Goal: Use online tool/utility: Utilize a website feature to perform a specific function

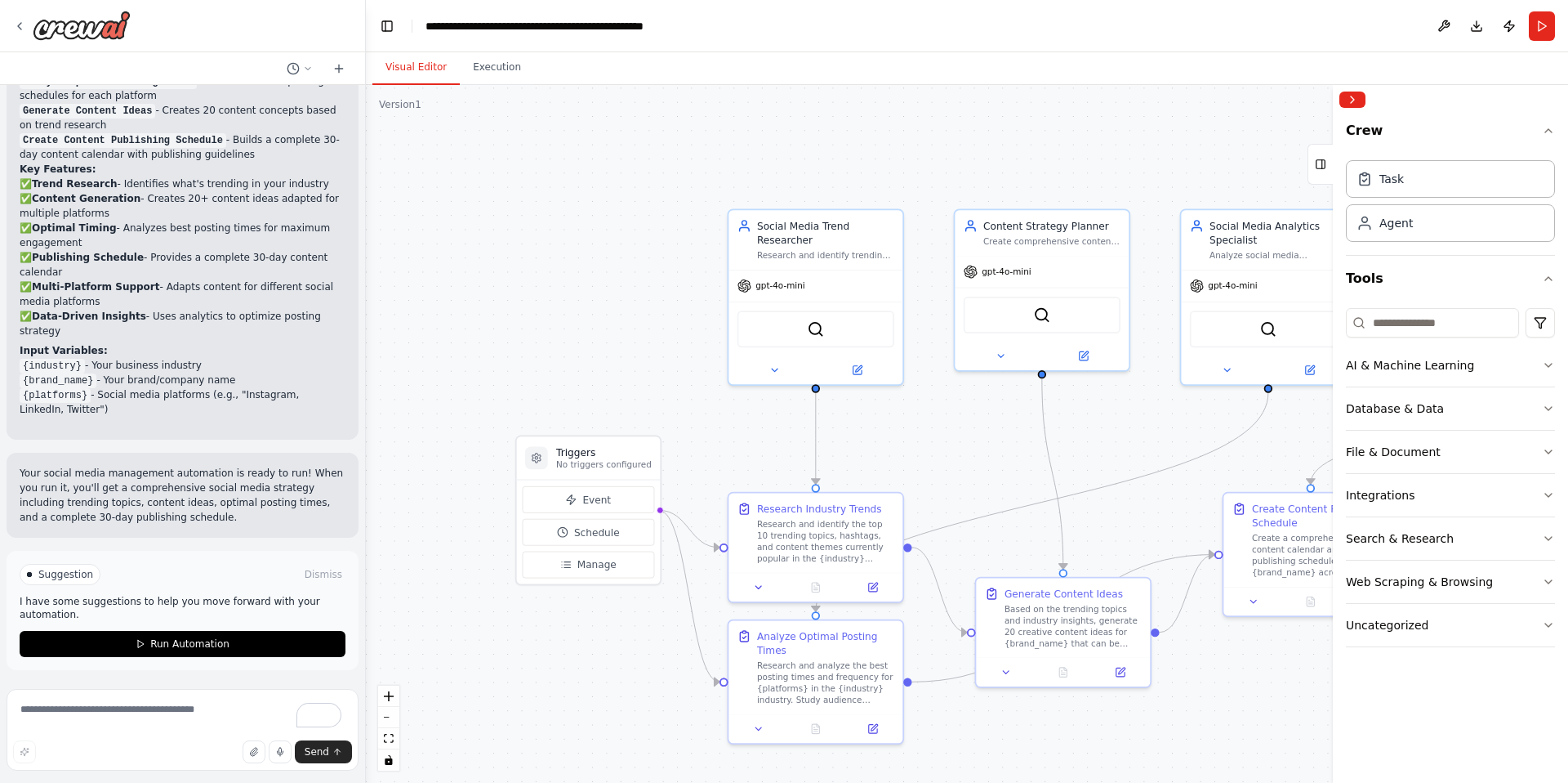
click at [710, 441] on div ".deletable-edge-delete-btn { width: 20px; height: 20px; border: 0px solid #ffff…" at bounding box center [968, 434] width 1203 height 698
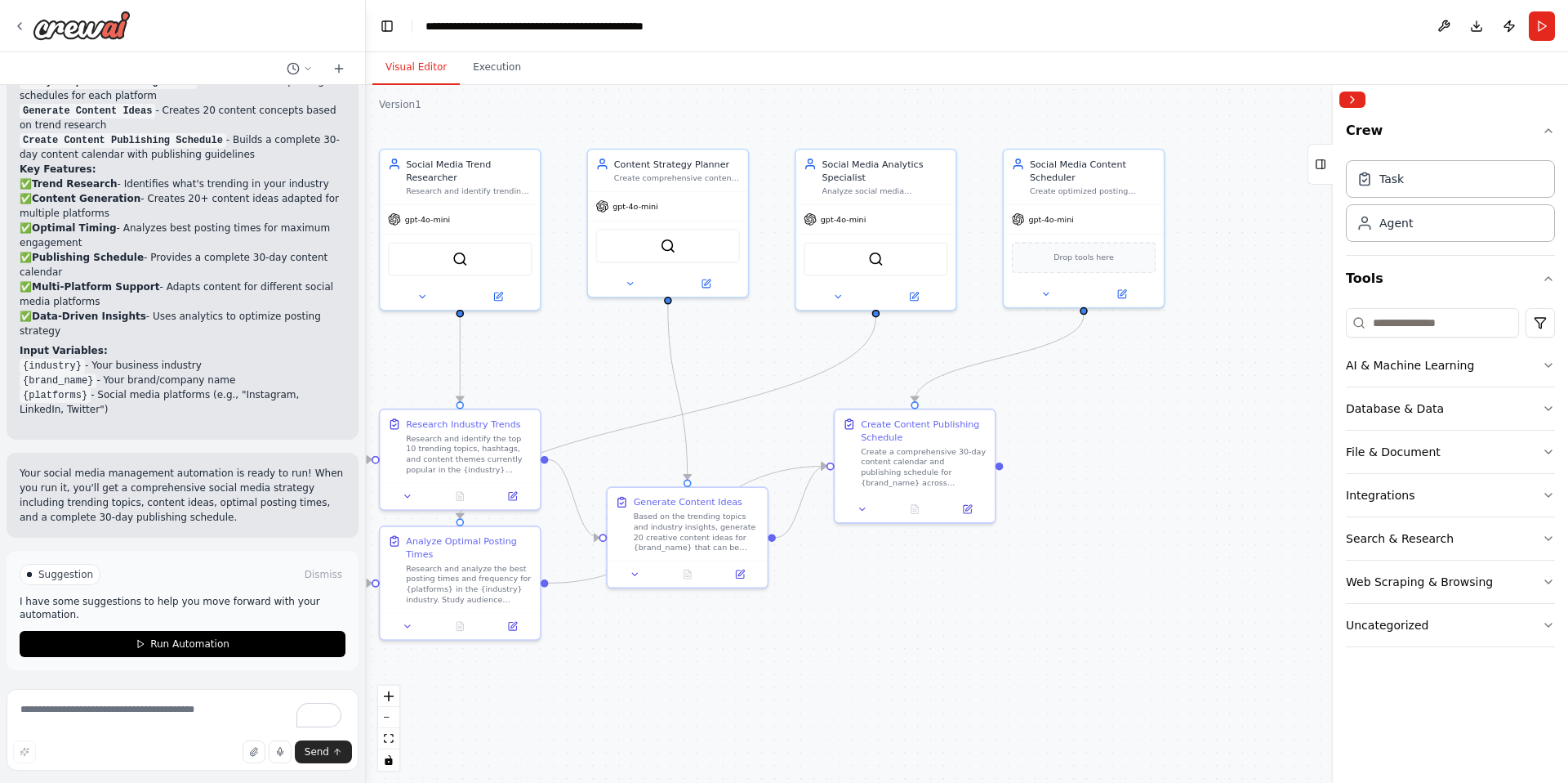
drag, startPoint x: 710, startPoint y: 441, endPoint x: 363, endPoint y: 362, distance: 355.9
click at [363, 362] on div "Create a crew that schedules and publishes social media content across multiple…" at bounding box center [784, 391] width 1568 height 783
drag, startPoint x: 706, startPoint y: 409, endPoint x: 806, endPoint y: 469, distance: 116.6
click at [119, 83] on div ".deletable-edge-delete-btn { width: 20px; height: 20px; border: 0px solid #ffff…" at bounding box center [119, 83] width 0 height 0
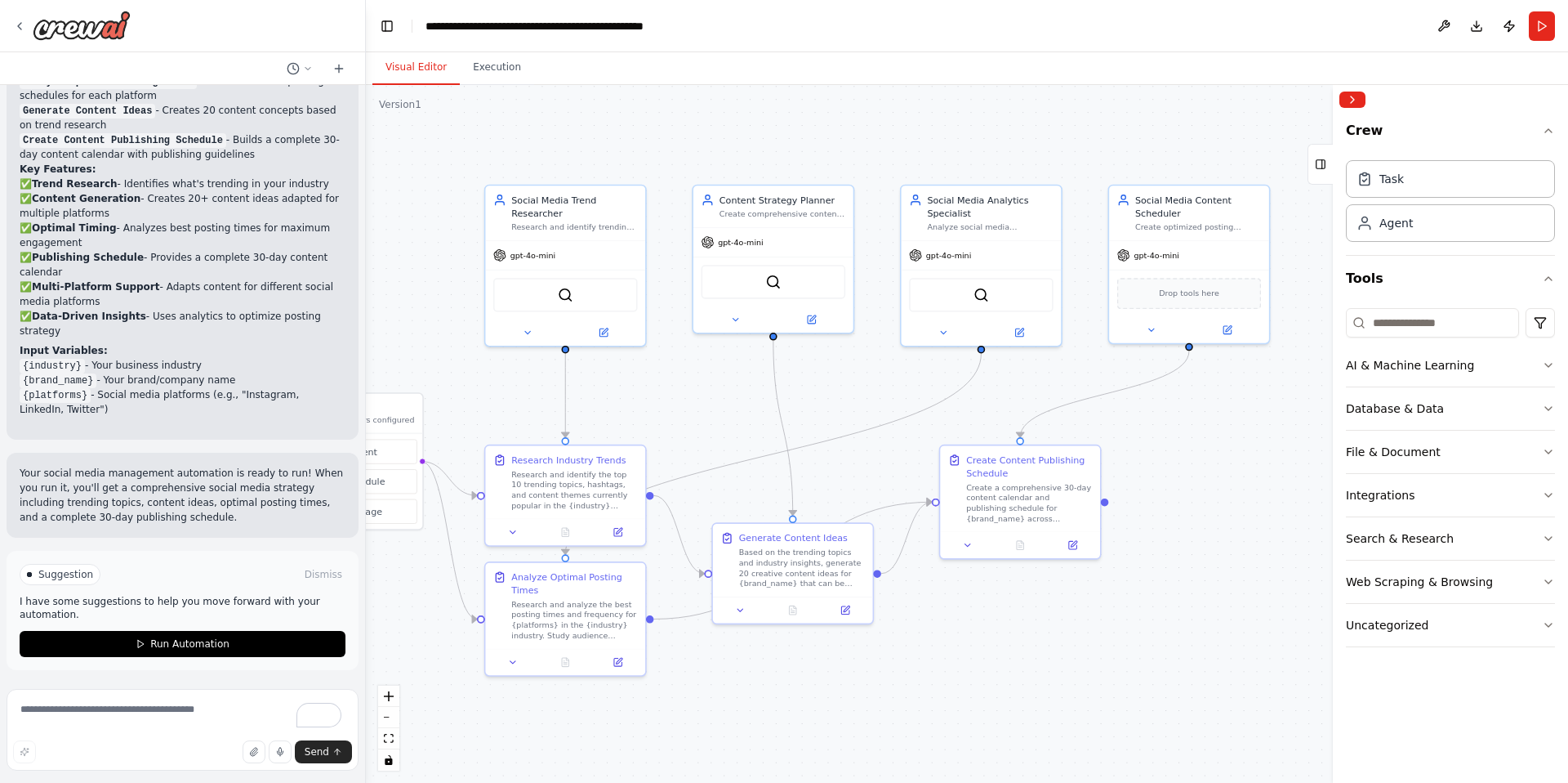
drag, startPoint x: 646, startPoint y: 413, endPoint x: 752, endPoint y: 448, distance: 111.6
click at [752, 448] on div ".deletable-edge-delete-btn { width: 20px; height: 20px; border: 0px solid #ffff…" at bounding box center [968, 434] width 1203 height 698
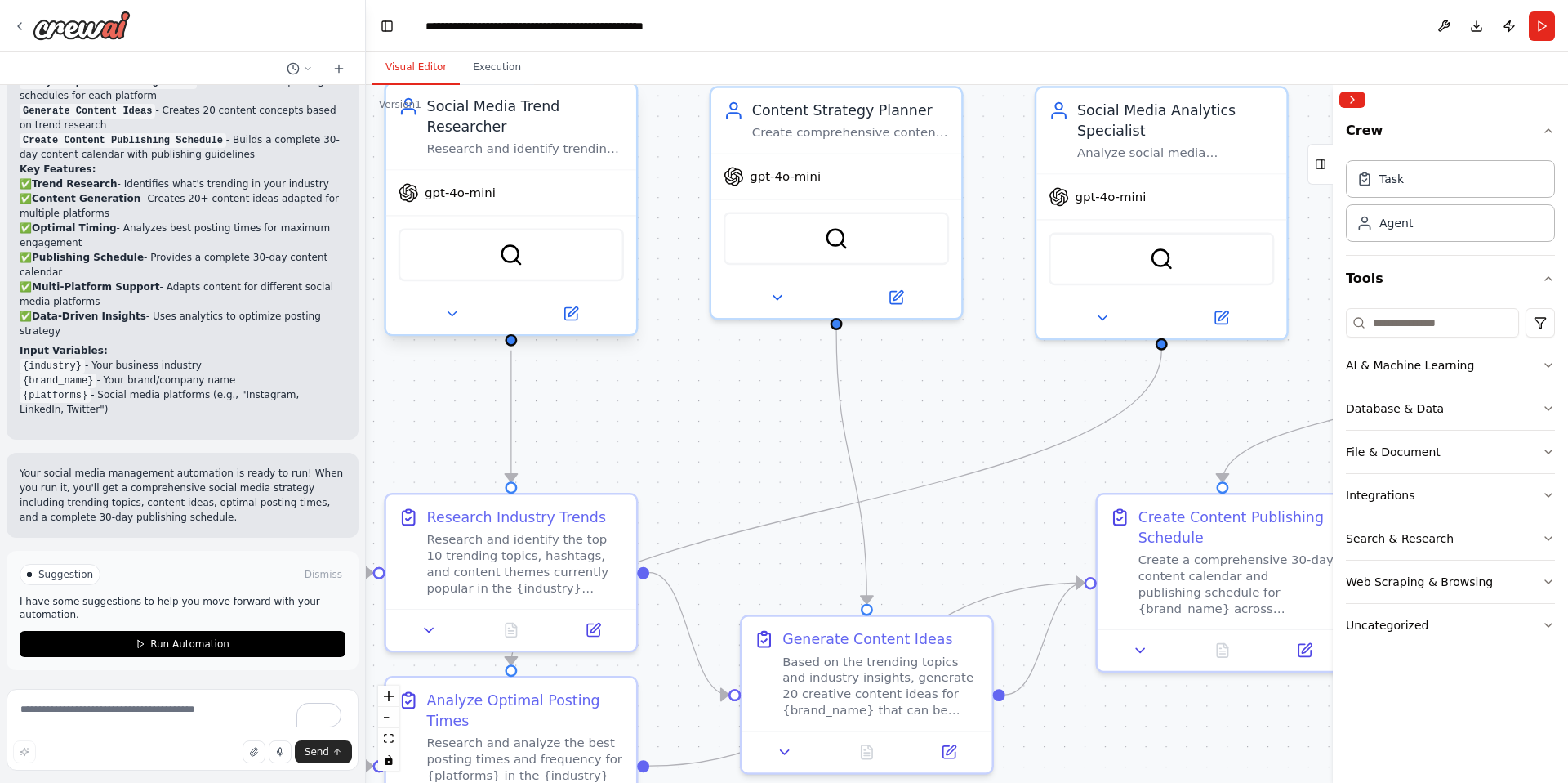
click at [525, 254] on div "SerperDevTool" at bounding box center [510, 254] width 225 height 53
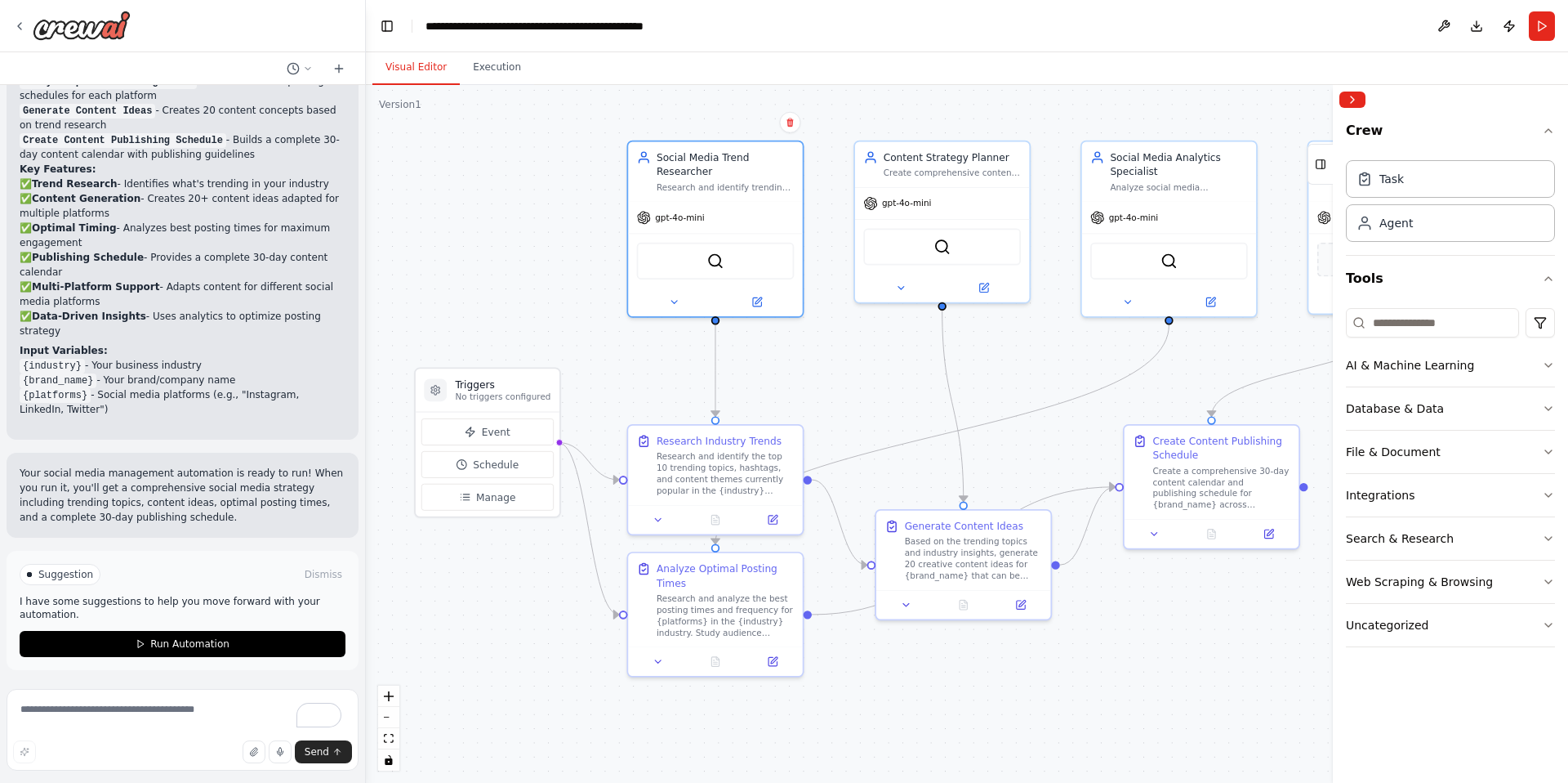
drag, startPoint x: 722, startPoint y: 469, endPoint x: 863, endPoint y: 407, distance: 154.0
click at [863, 407] on div ".deletable-edge-delete-btn { width: 20px; height: 20px; border: 0px solid #ffff…" at bounding box center [968, 434] width 1203 height 698
click at [126, 725] on textarea "To enrich screen reader interactions, please activate Accessibility in Grammarl…" at bounding box center [182, 730] width 352 height 82
type textarea "**********"
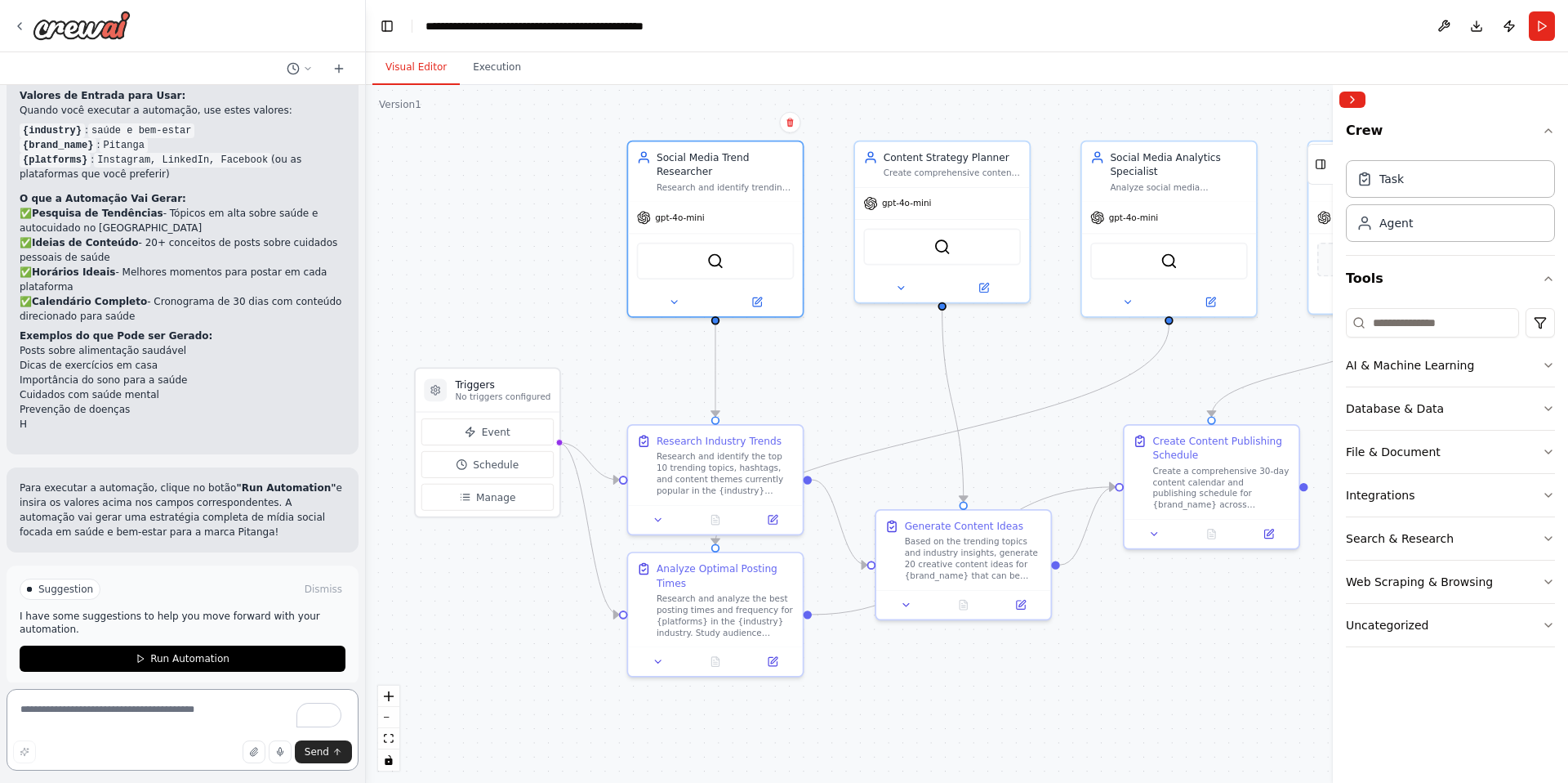
scroll to position [2049, 0]
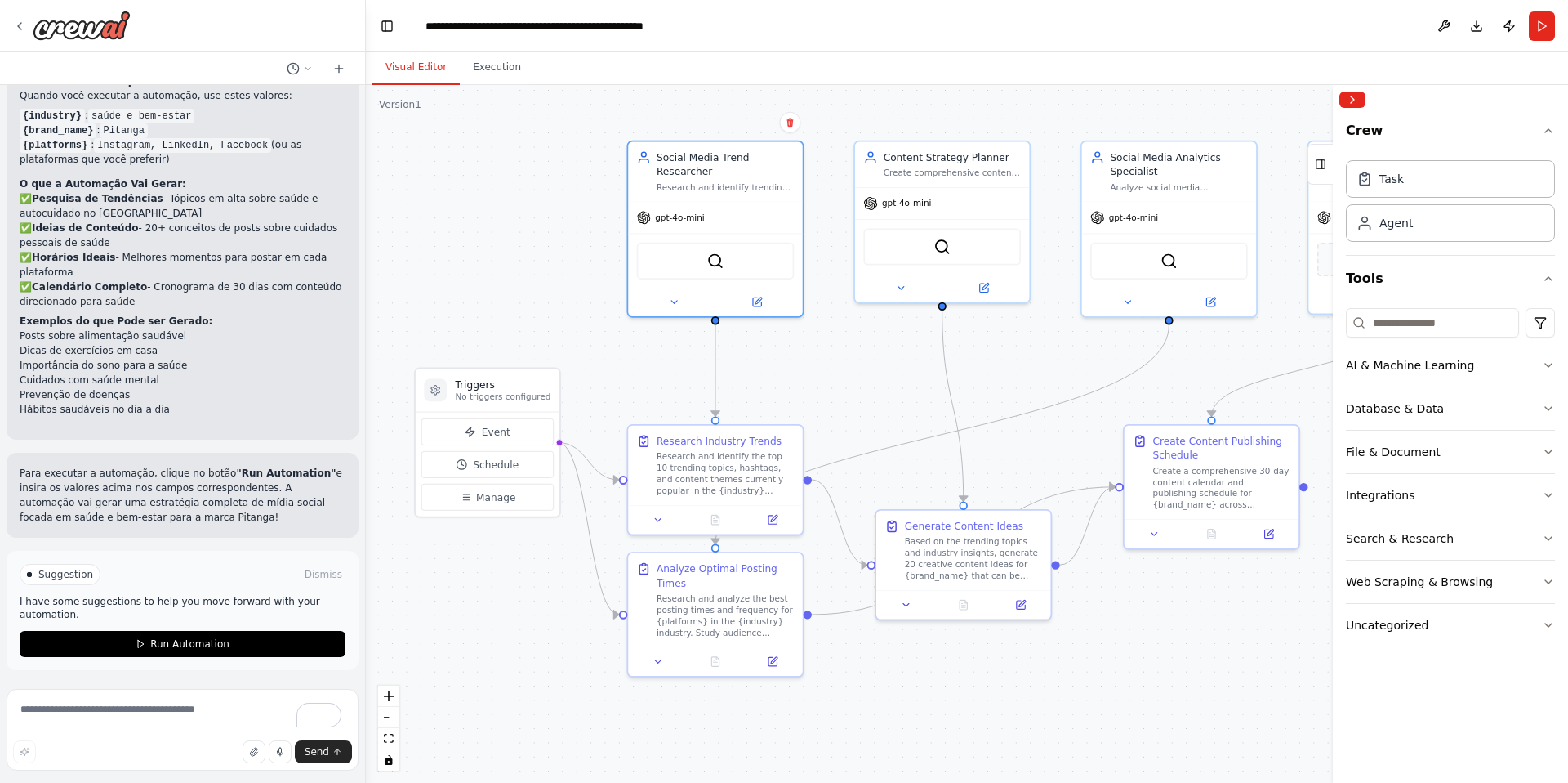
click at [241, 256] on p "✅ Pesquisa de Tendências - Tópicos em alta sobre saúde e autocuidado no [GEOGRA…" at bounding box center [183, 250] width 326 height 118
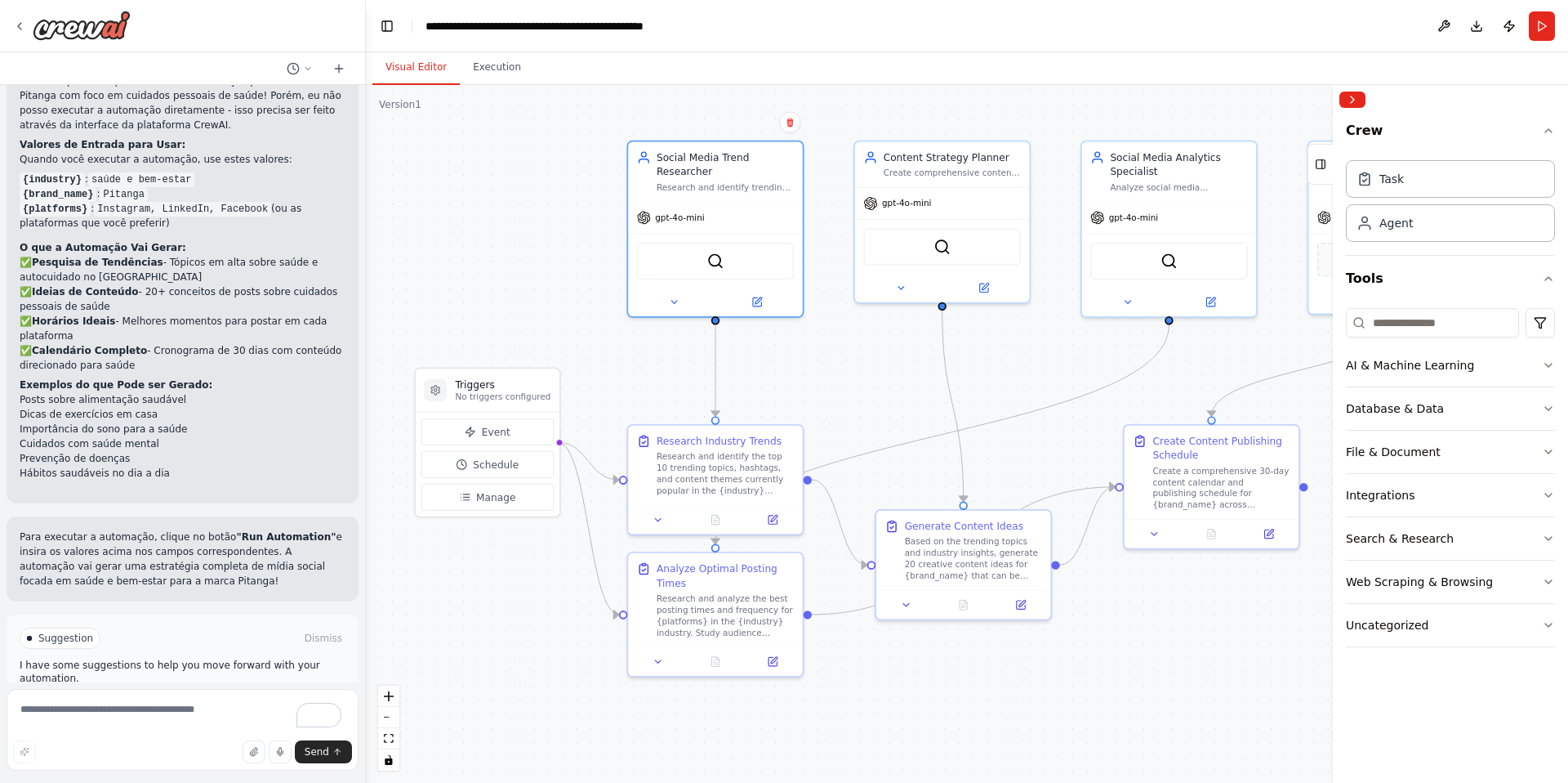
scroll to position [1954, 0]
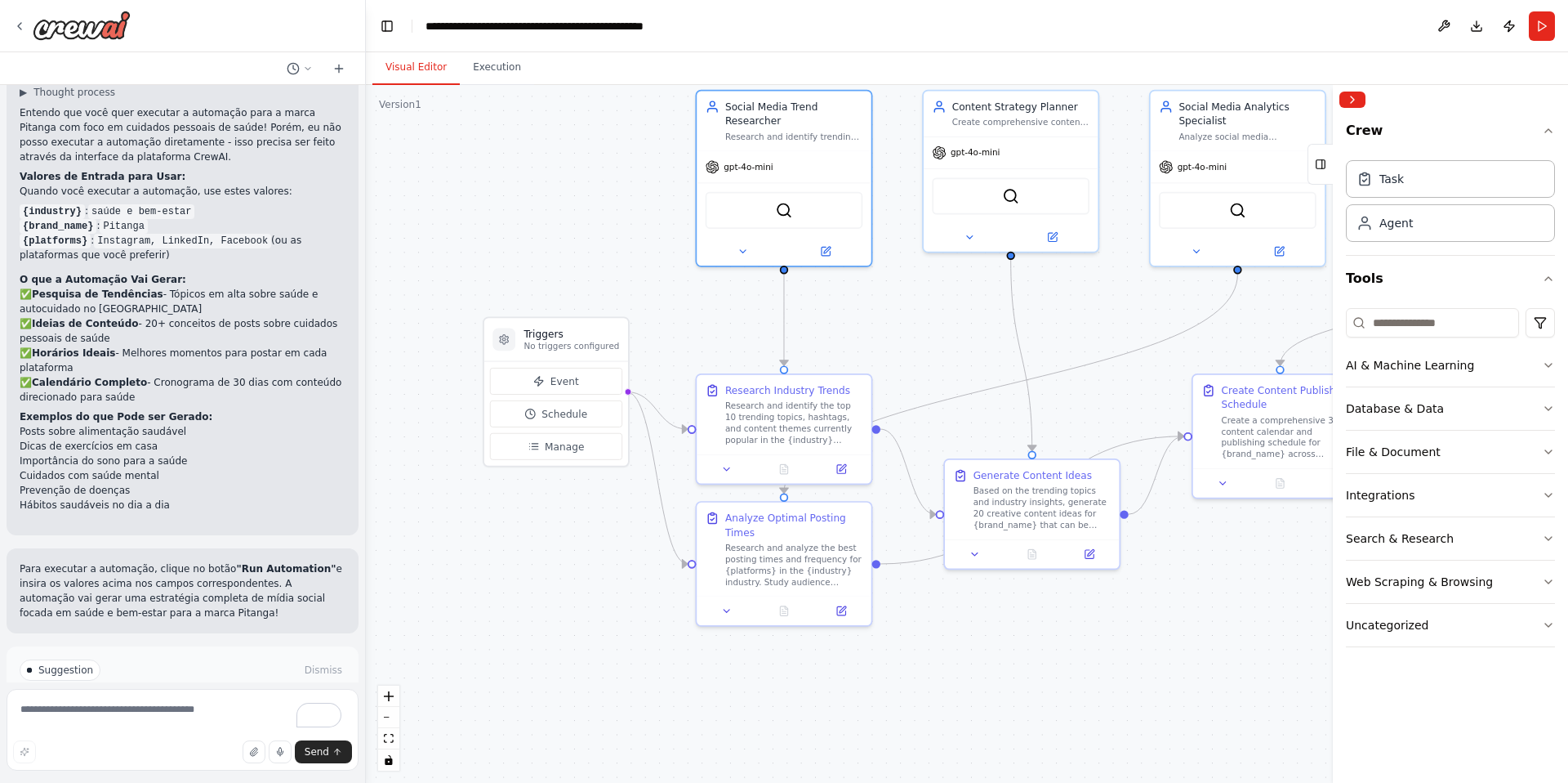
drag, startPoint x: 1013, startPoint y: 402, endPoint x: 1081, endPoint y: 351, distance: 85.0
click at [1081, 351] on div ".deletable-edge-delete-btn { width: 20px; height: 20px; border: 0px solid #ffff…" at bounding box center [968, 434] width 1203 height 698
click at [790, 420] on div "Research and identify the top 10 trending topics, hashtags, and content themes …" at bounding box center [794, 420] width 138 height 46
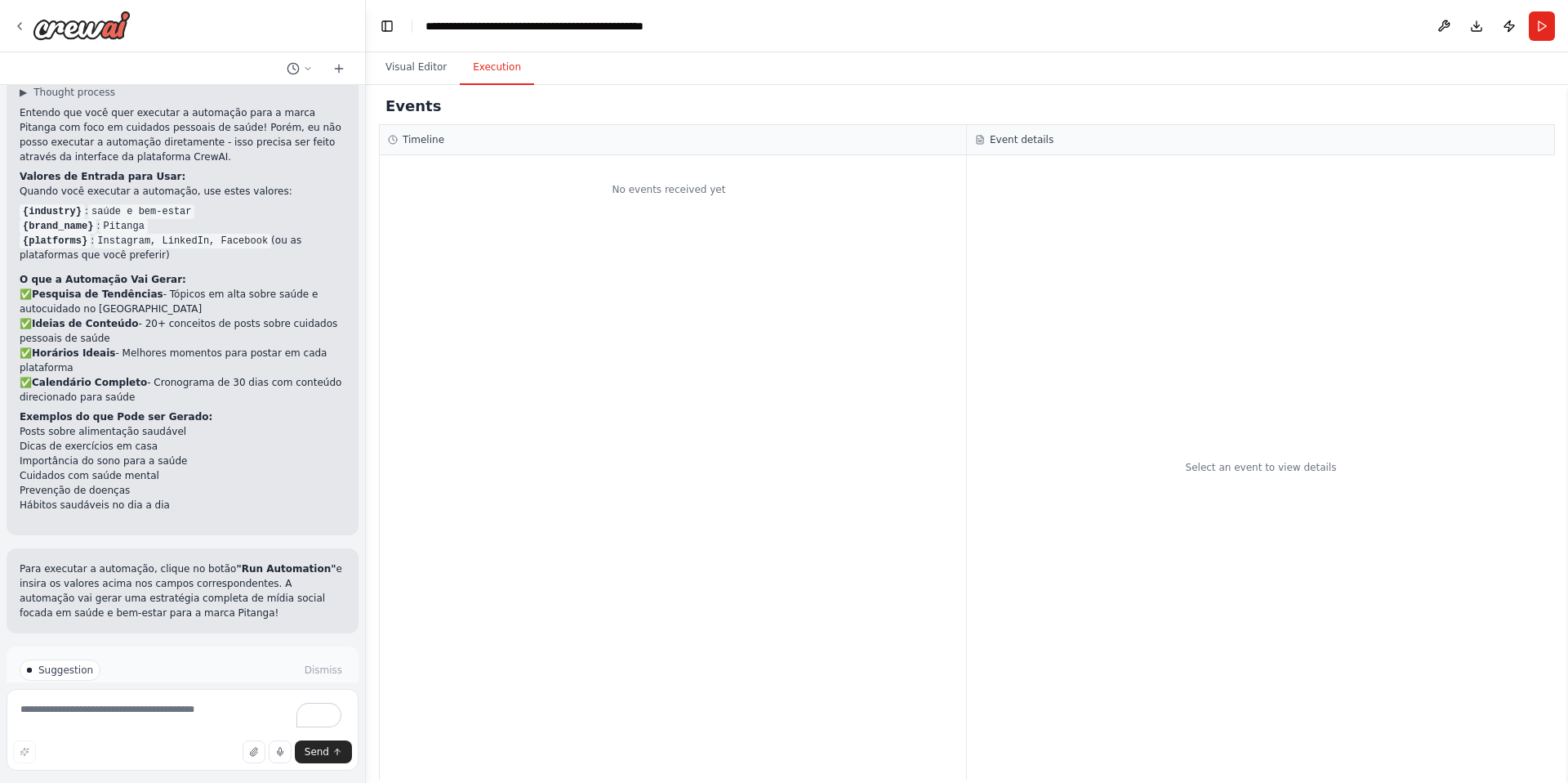
click at [498, 75] on button "Execution" at bounding box center [497, 68] width 75 height 35
click at [411, 69] on button "Visual Editor" at bounding box center [416, 68] width 87 height 35
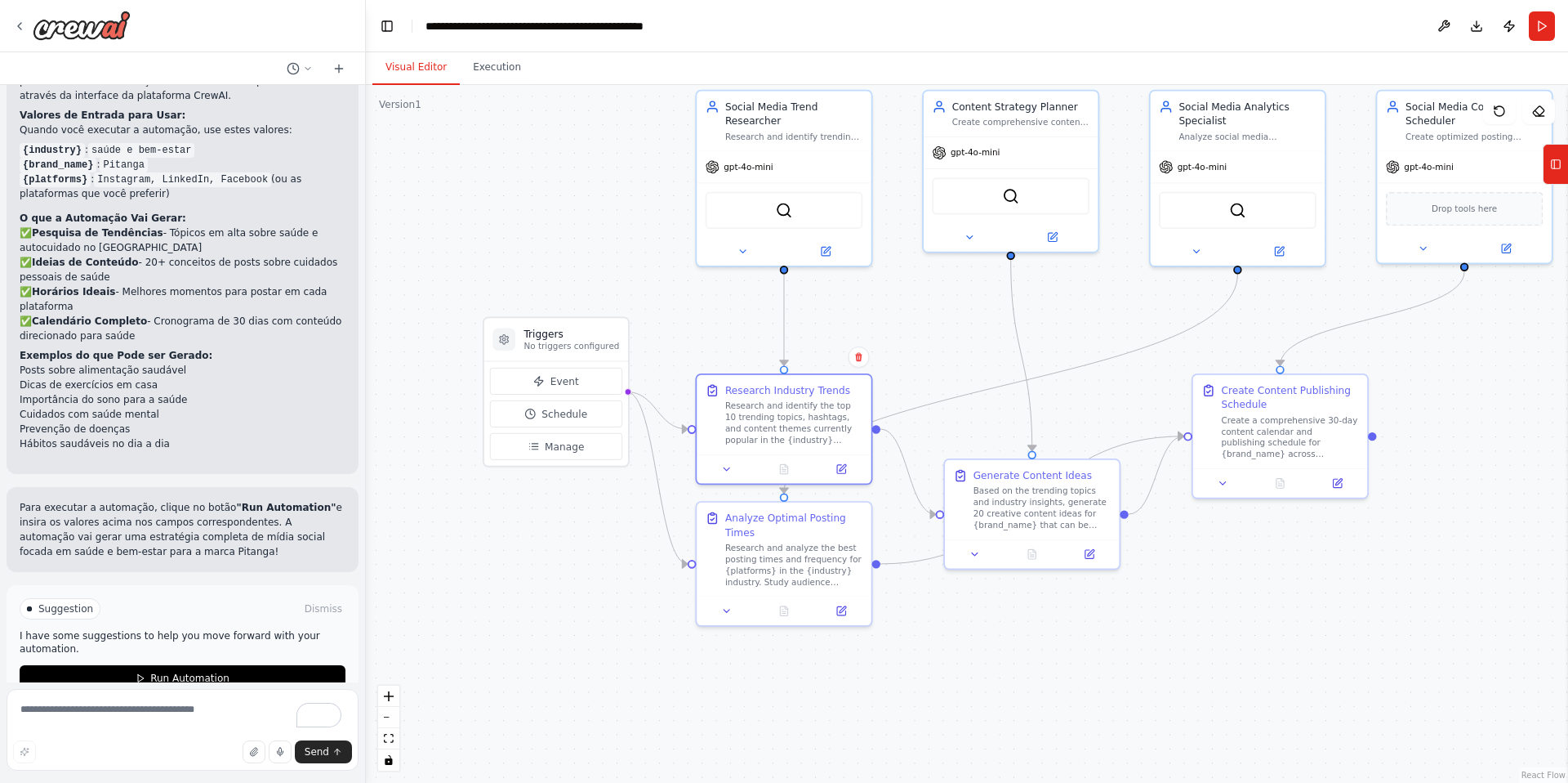
scroll to position [2049, 0]
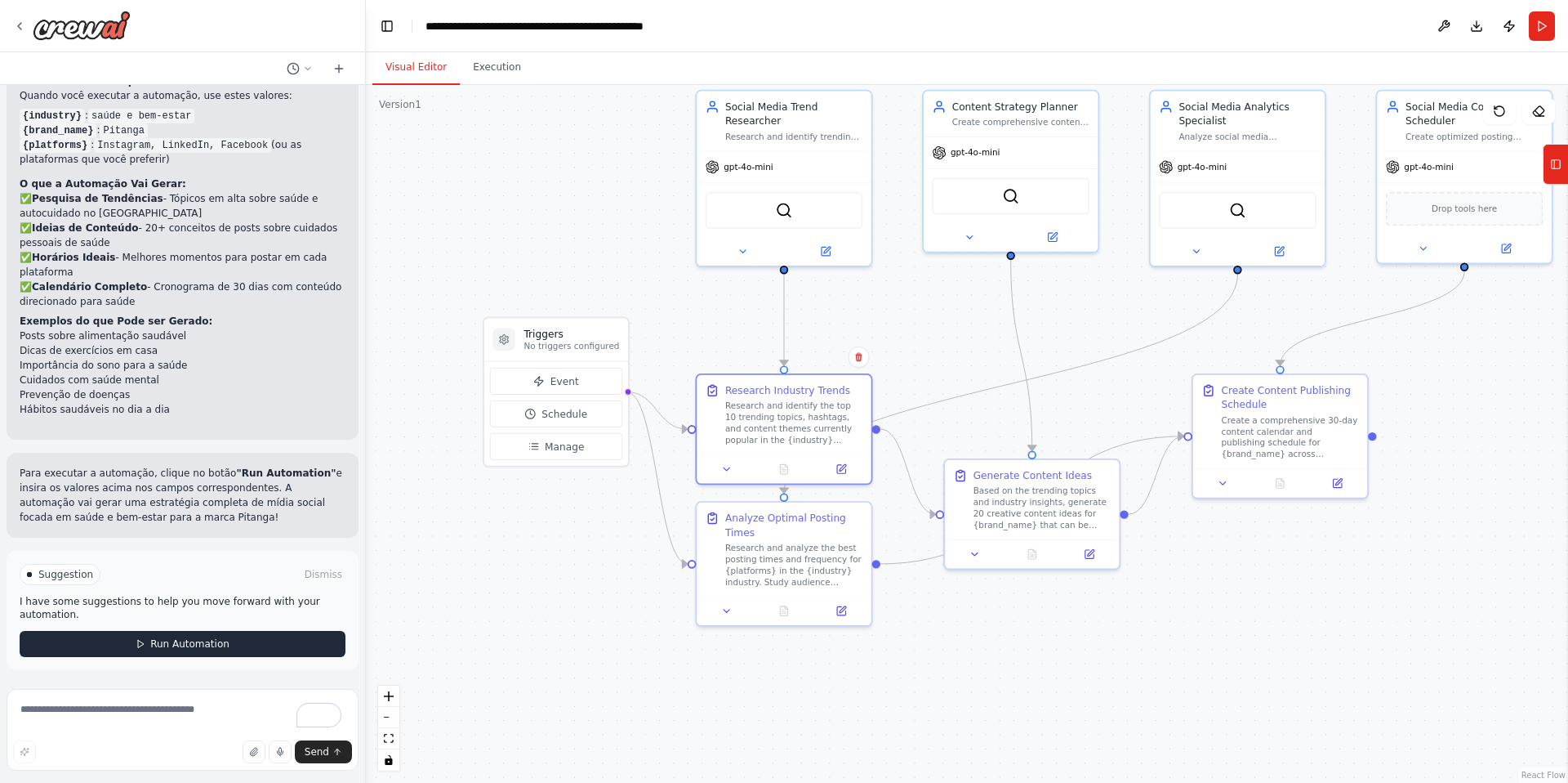
click at [178, 643] on span "Run Automation" at bounding box center [190, 644] width 79 height 13
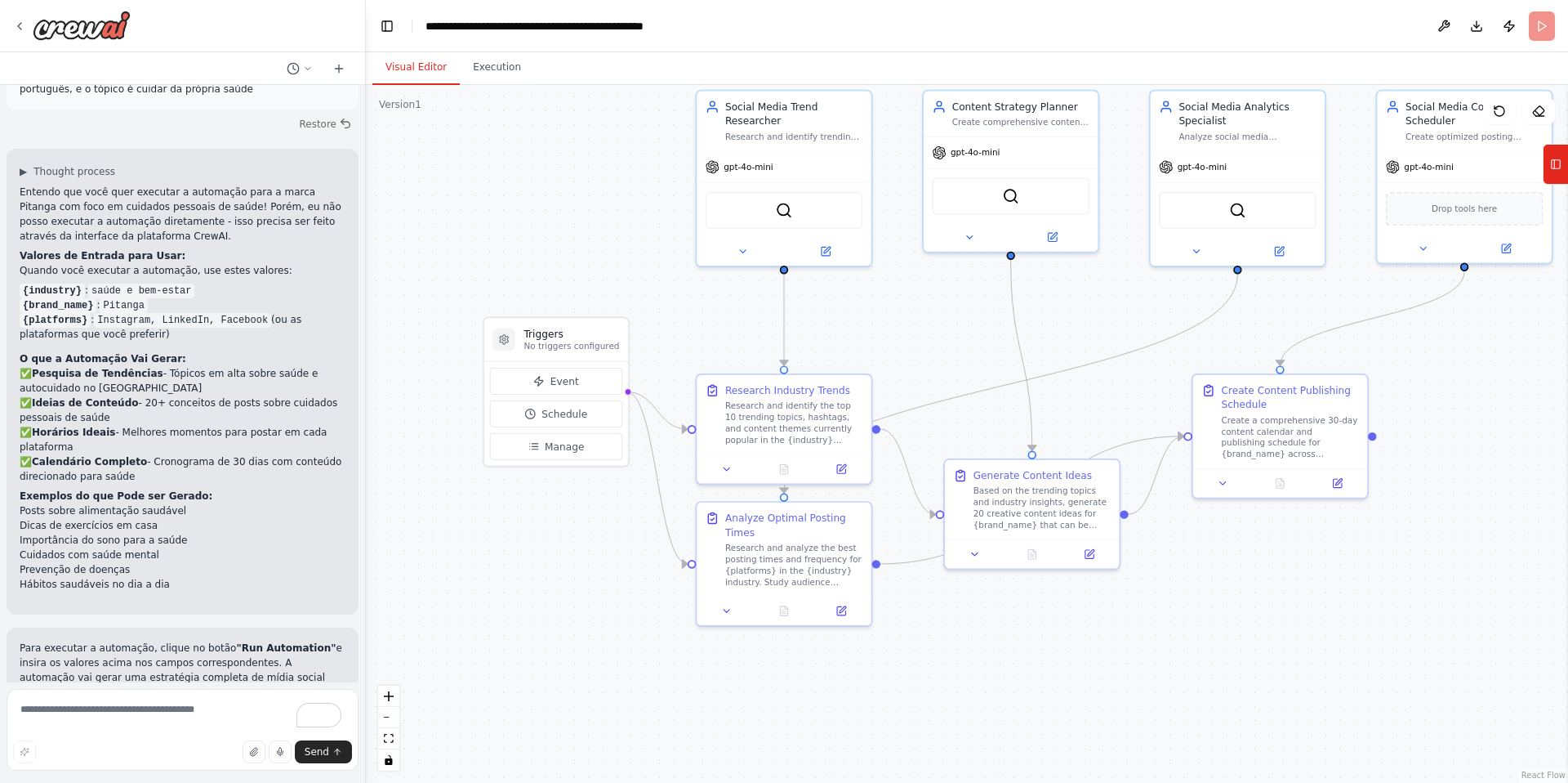
scroll to position [1917, 0]
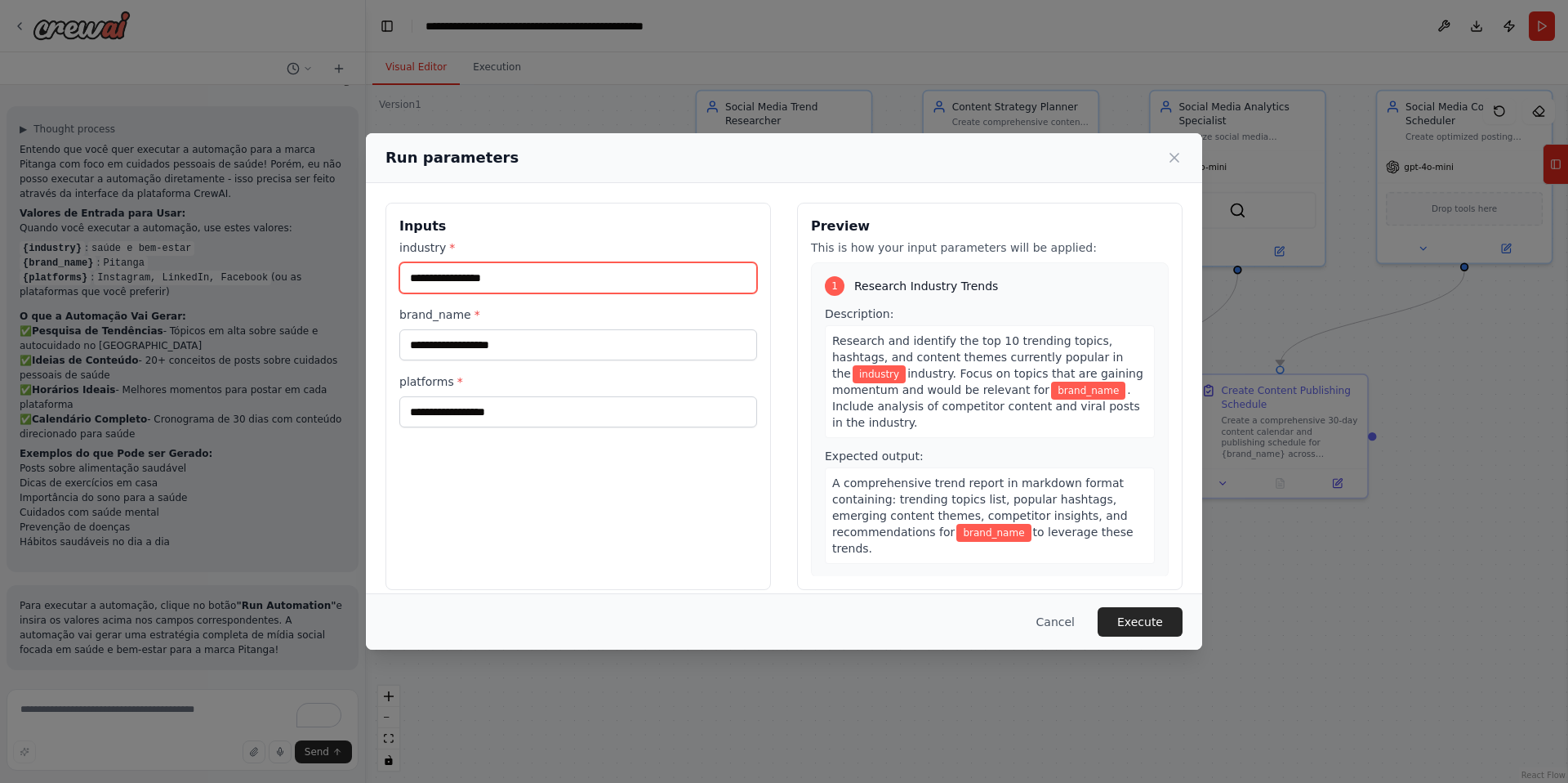
click at [453, 288] on input "industry *" at bounding box center [578, 278] width 358 height 31
type input "**********"
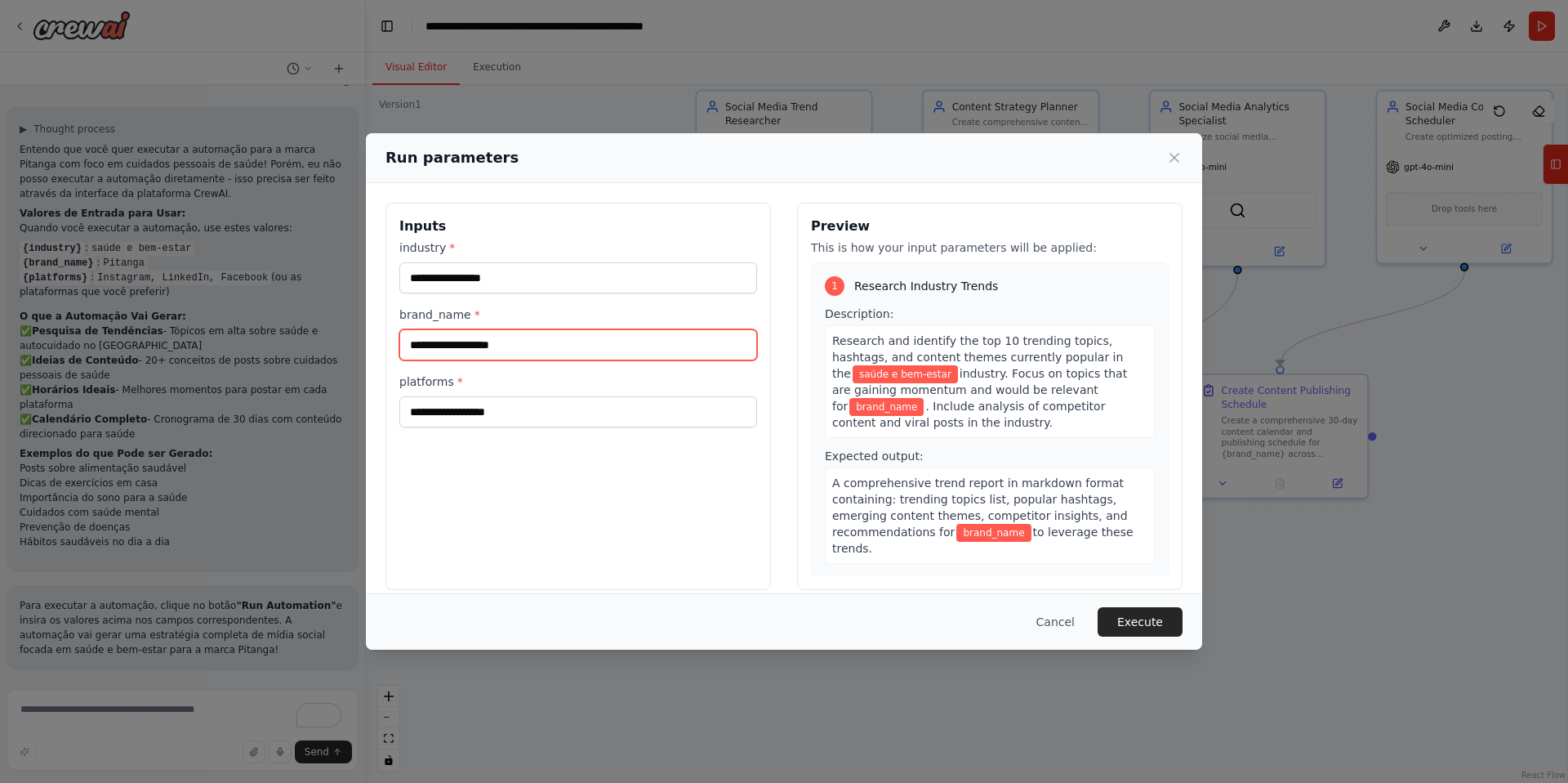
click at [480, 341] on input "brand_name *" at bounding box center [578, 345] width 358 height 31
type input "*******"
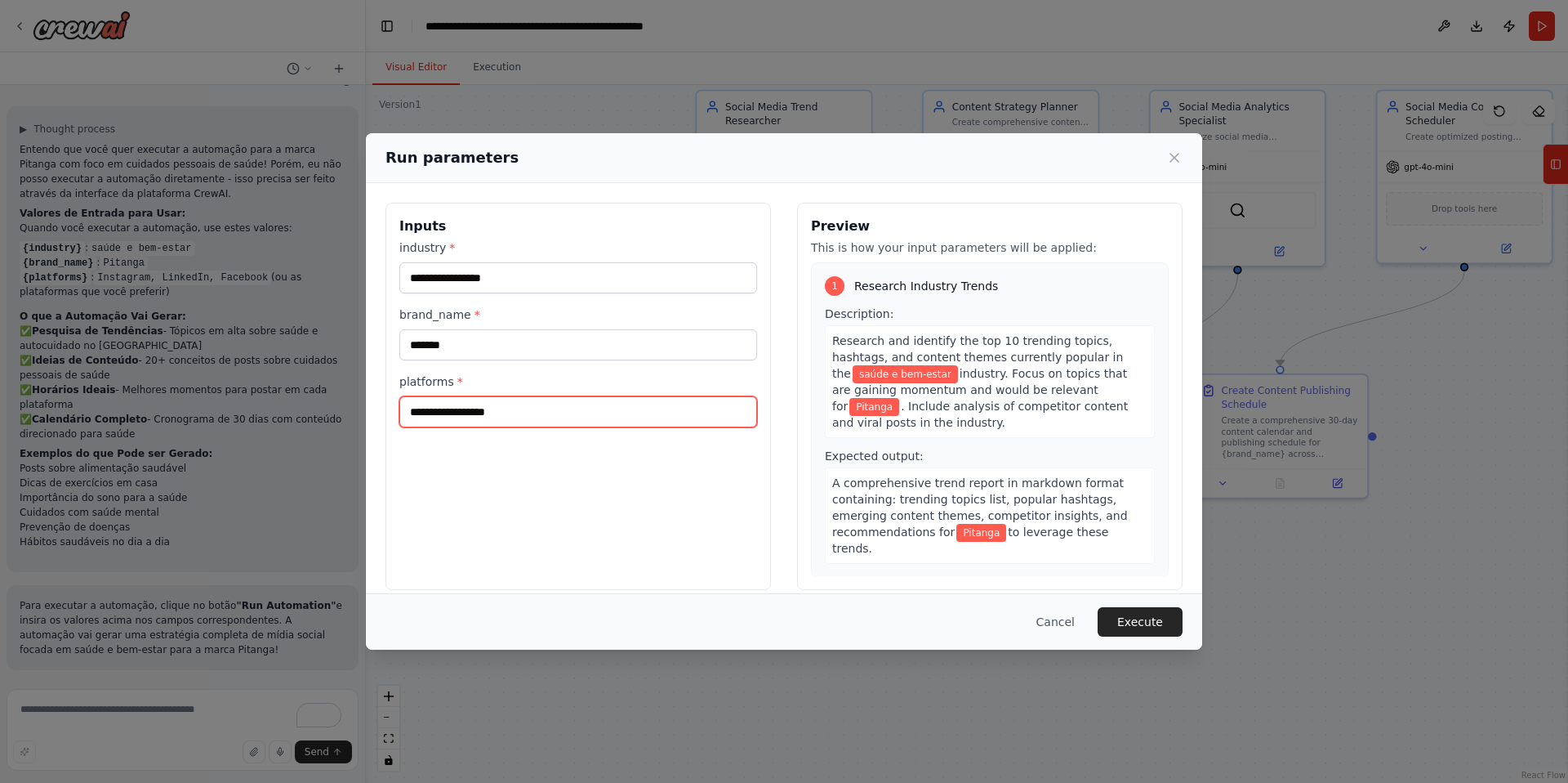
click at [512, 412] on input "platforms *" at bounding box center [578, 412] width 358 height 31
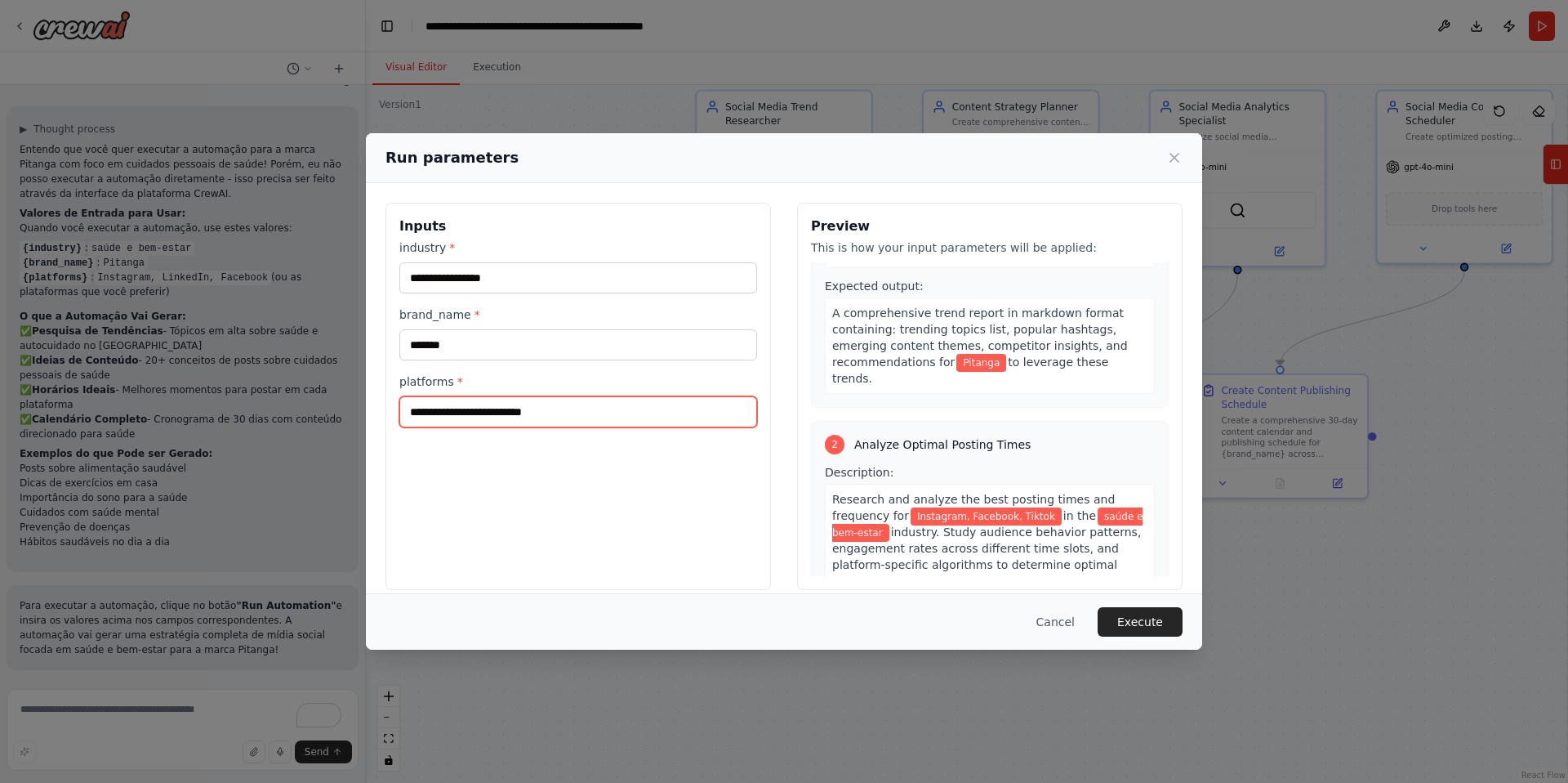
scroll to position [186, 0]
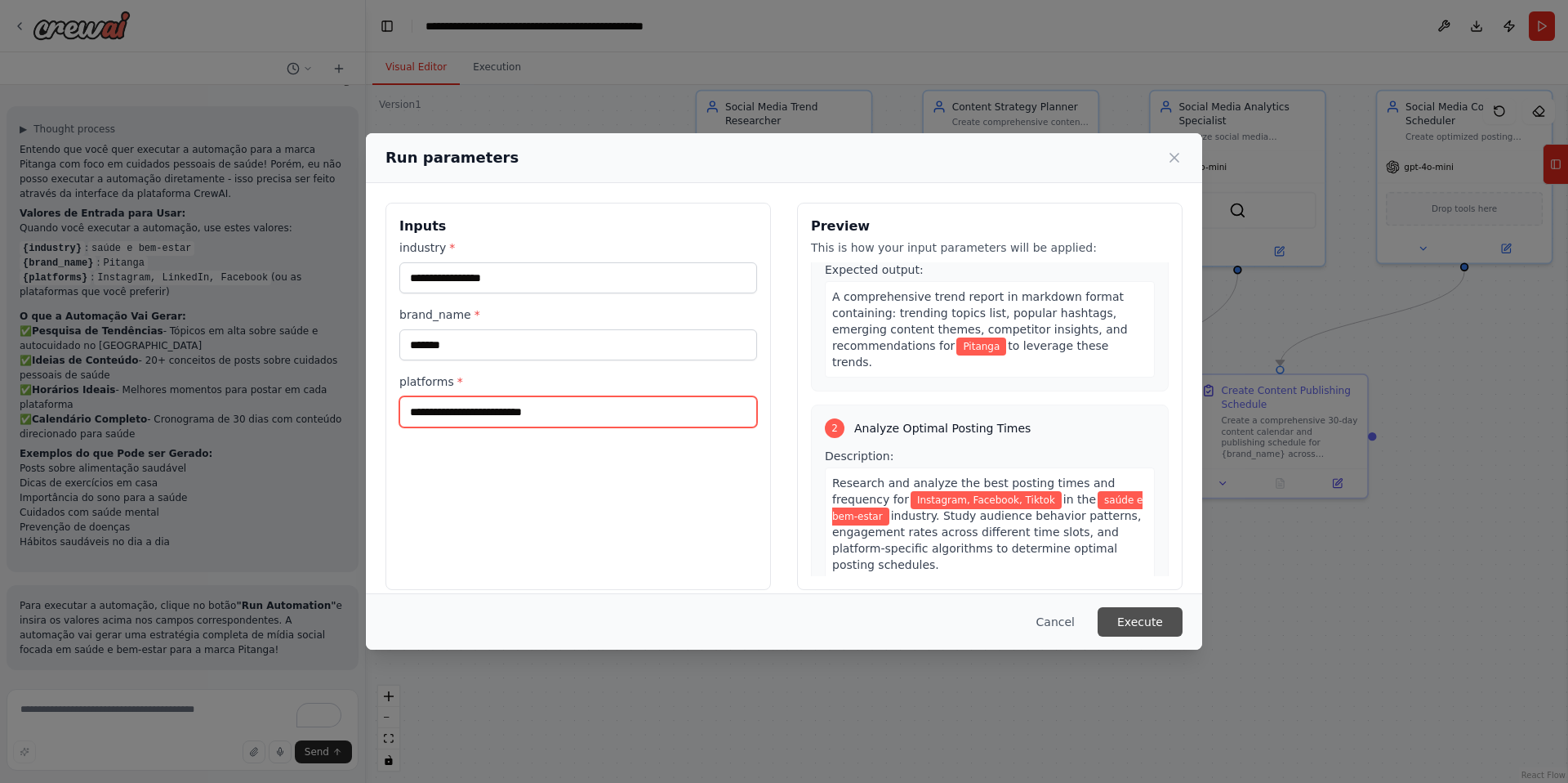
type input "**********"
click at [1137, 621] on button "Execute" at bounding box center [1140, 622] width 85 height 29
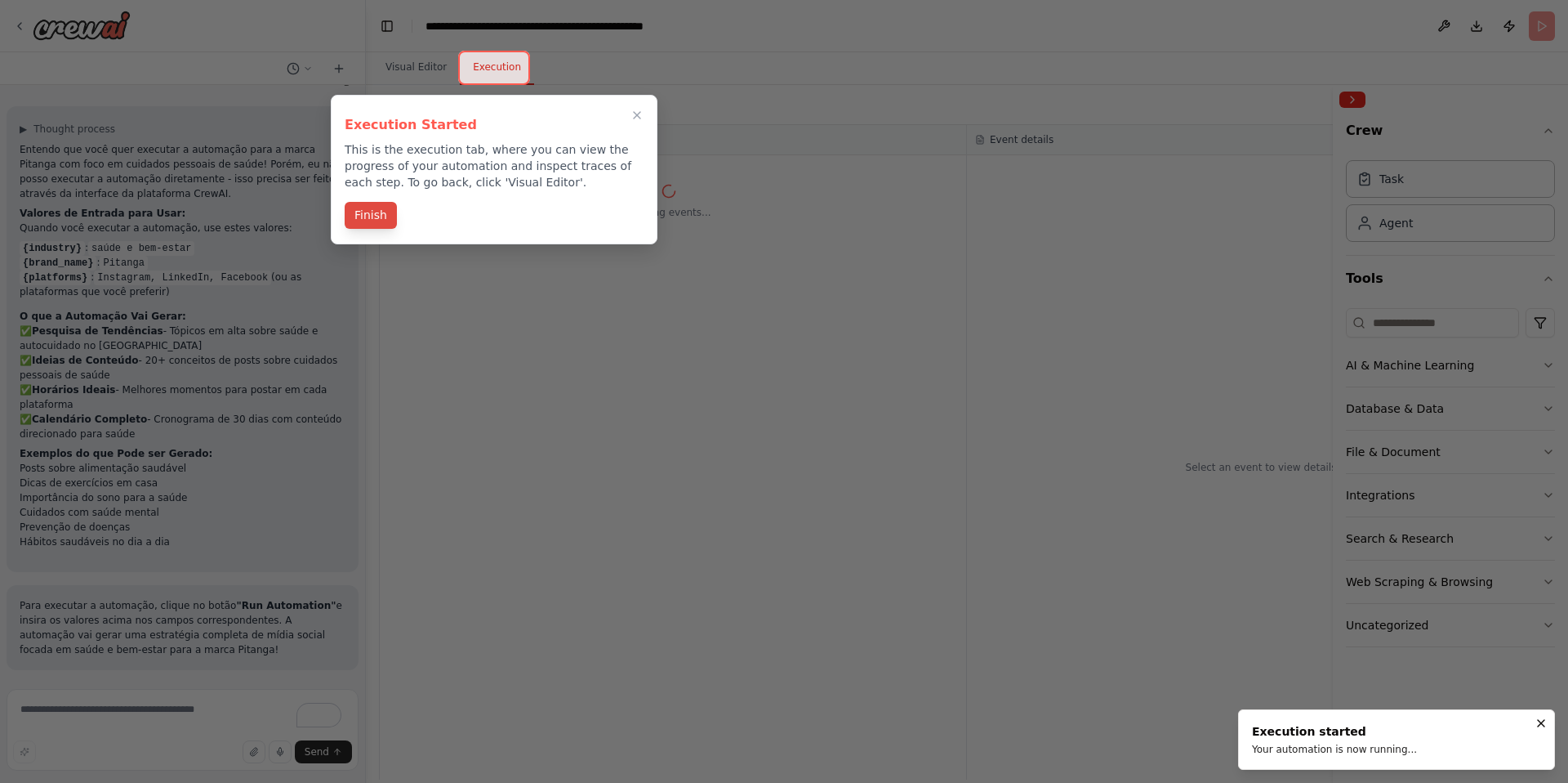
click at [384, 220] on button "Finish" at bounding box center [370, 215] width 52 height 27
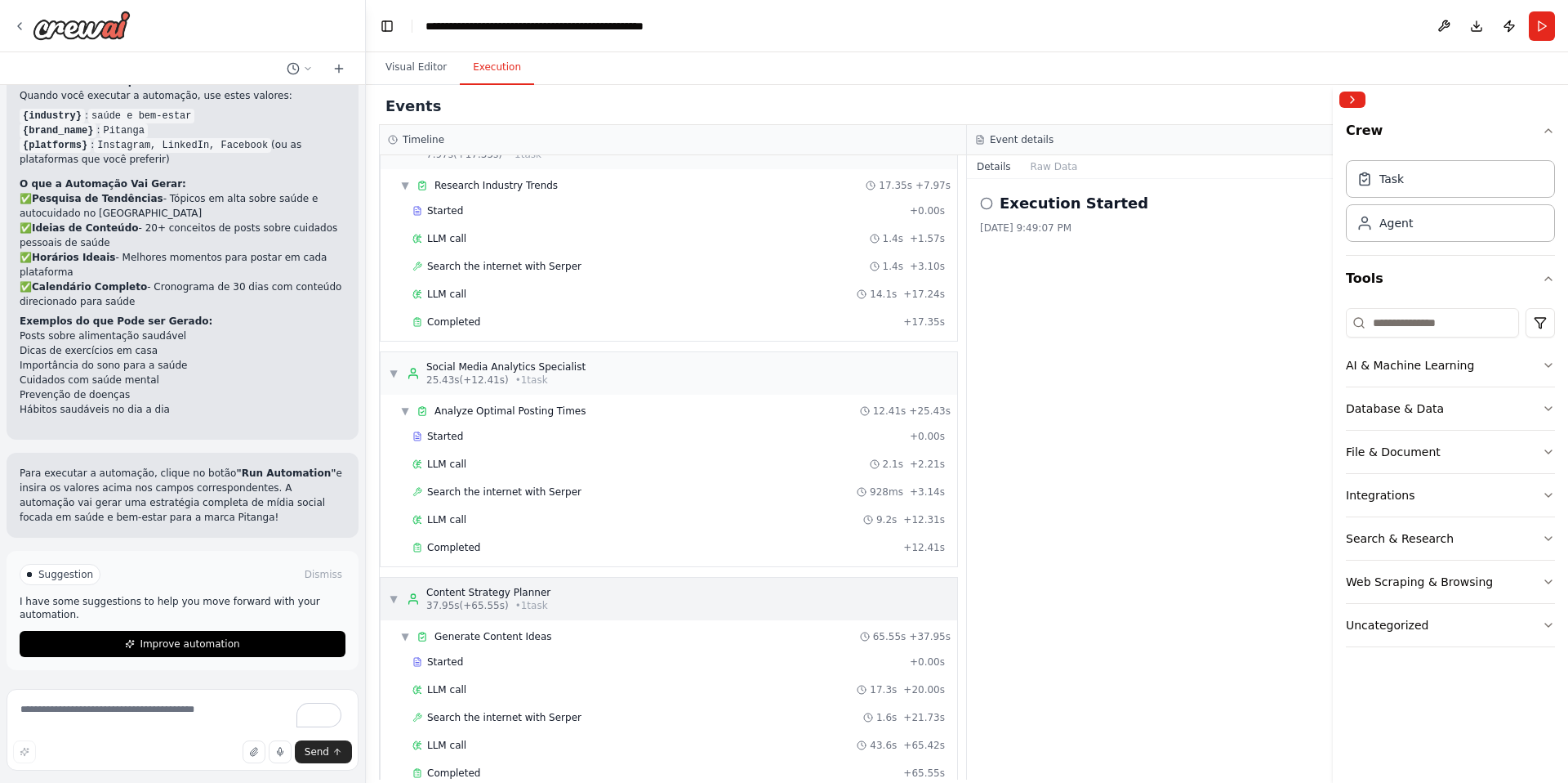
scroll to position [0, 0]
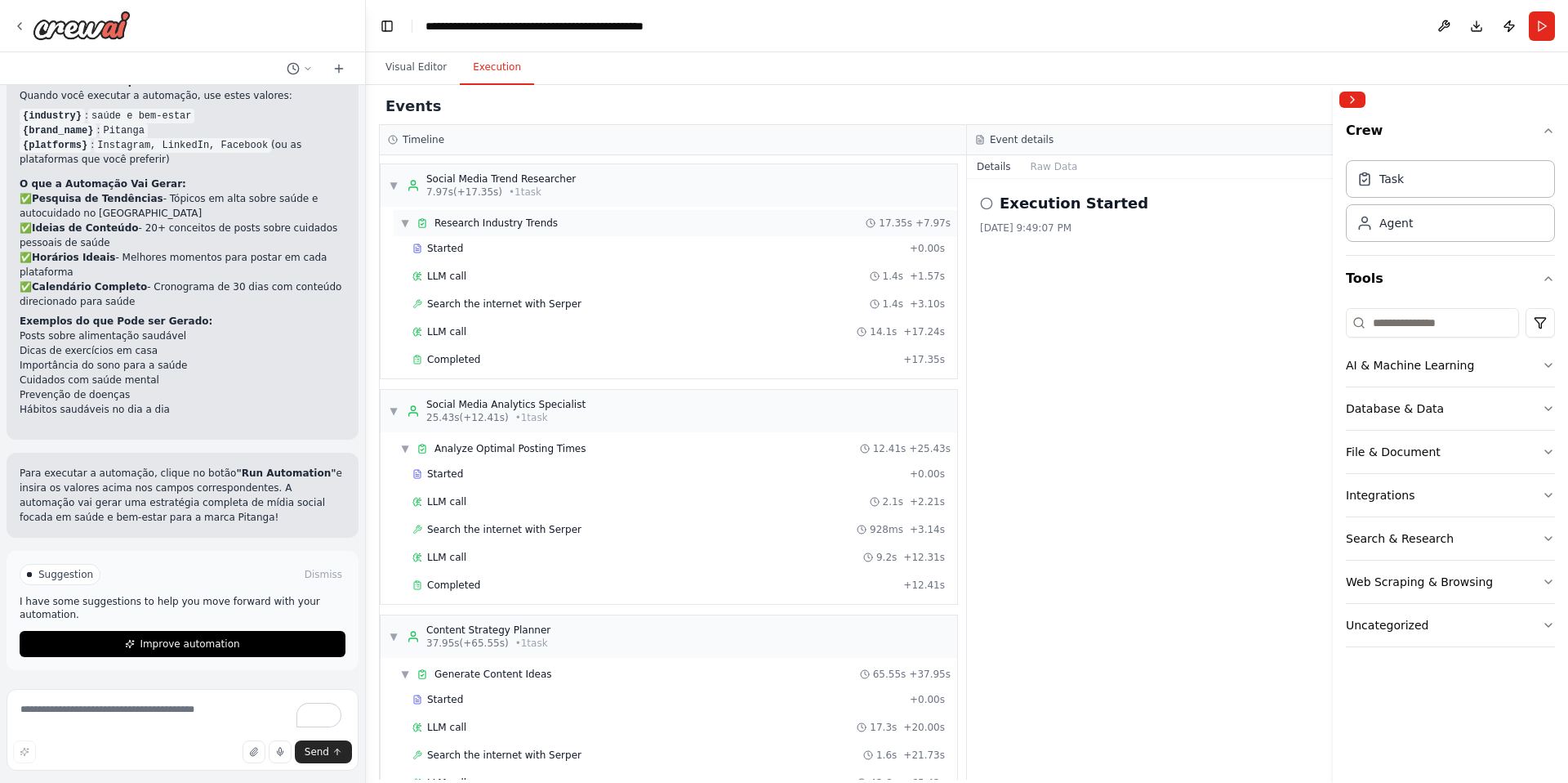
click at [519, 219] on span "Research Industry Trends" at bounding box center [496, 223] width 123 height 13
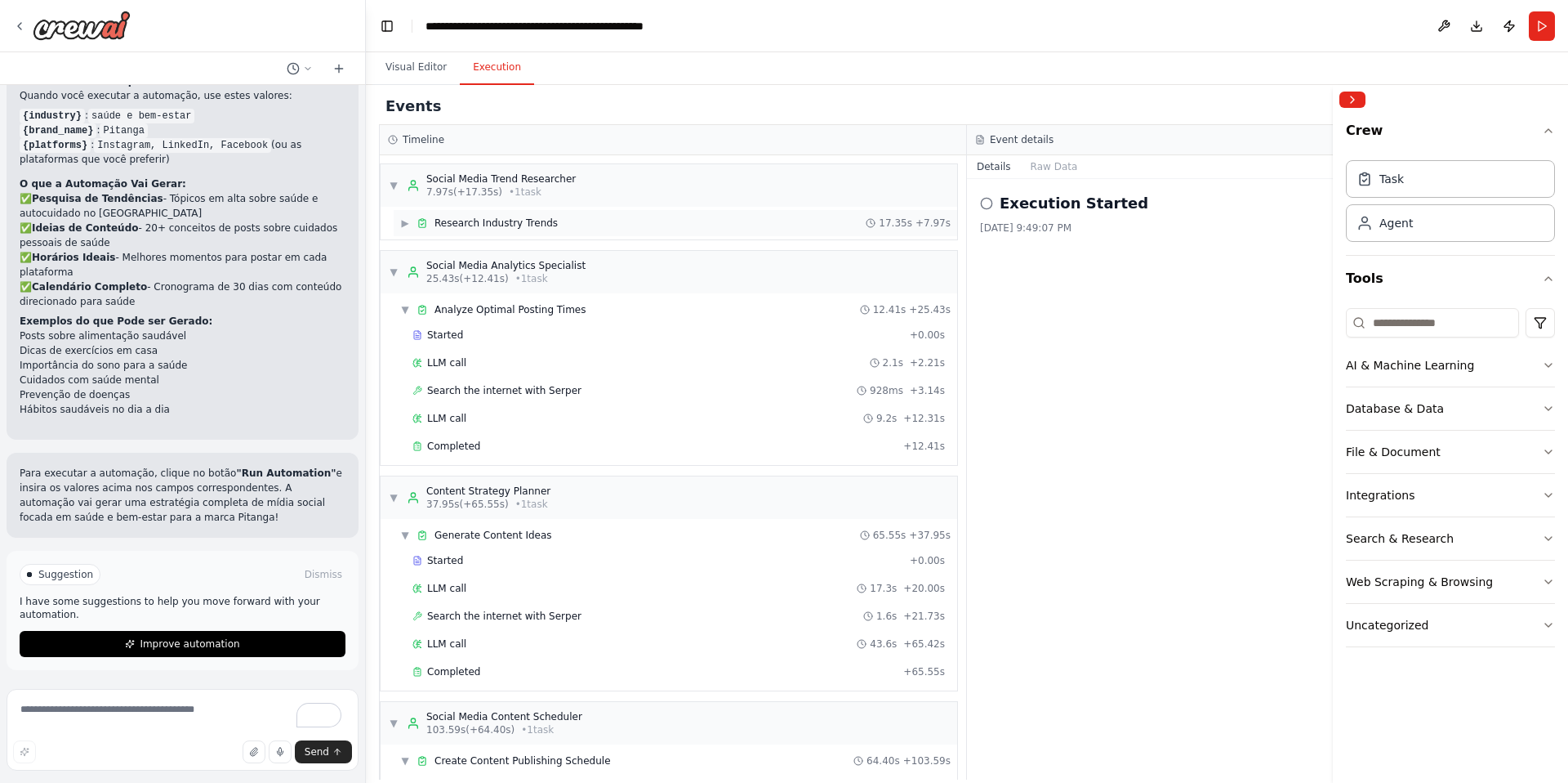
click at [518, 220] on span "Research Industry Trends" at bounding box center [496, 223] width 123 height 13
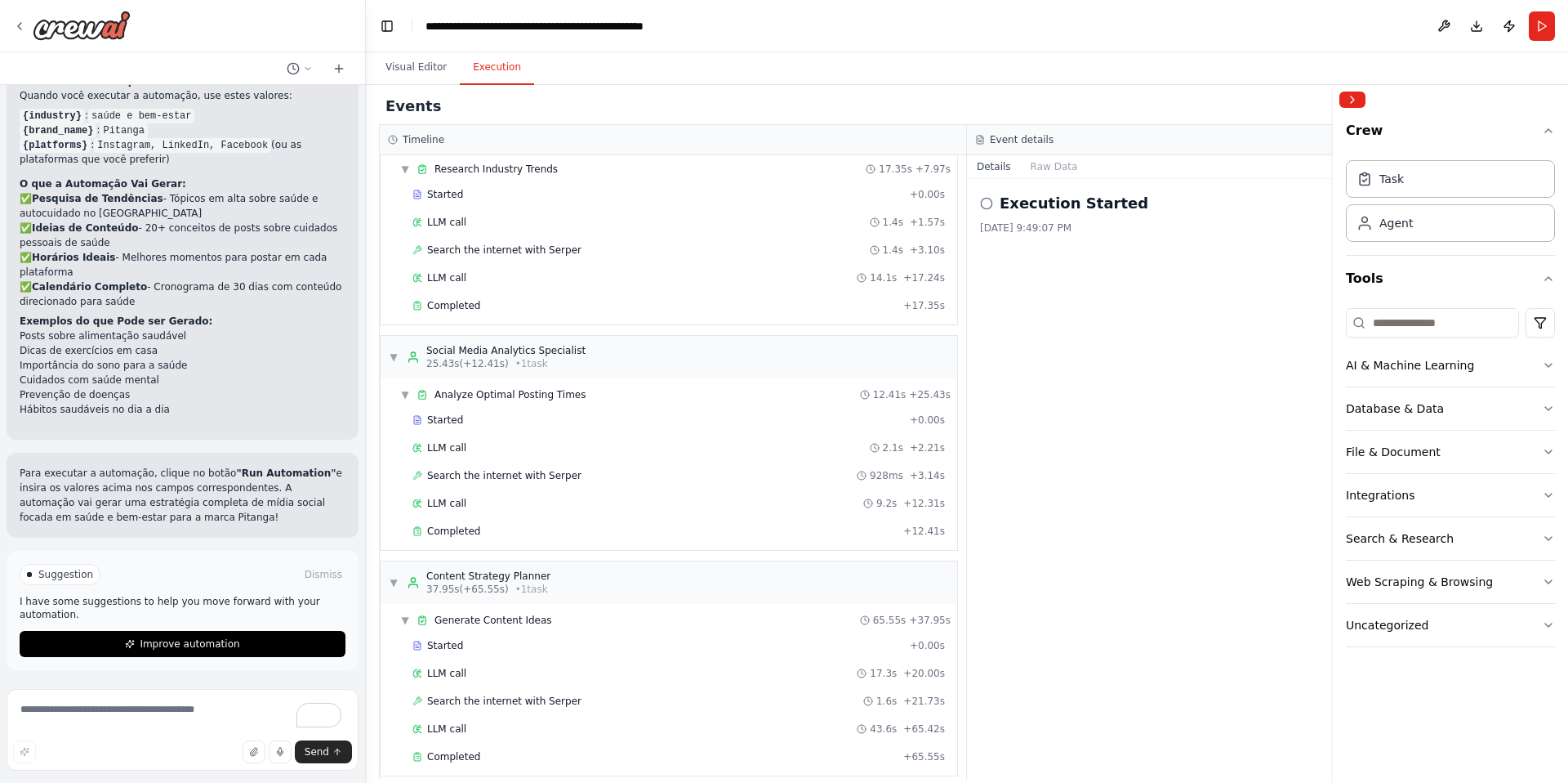
scroll to position [239, 0]
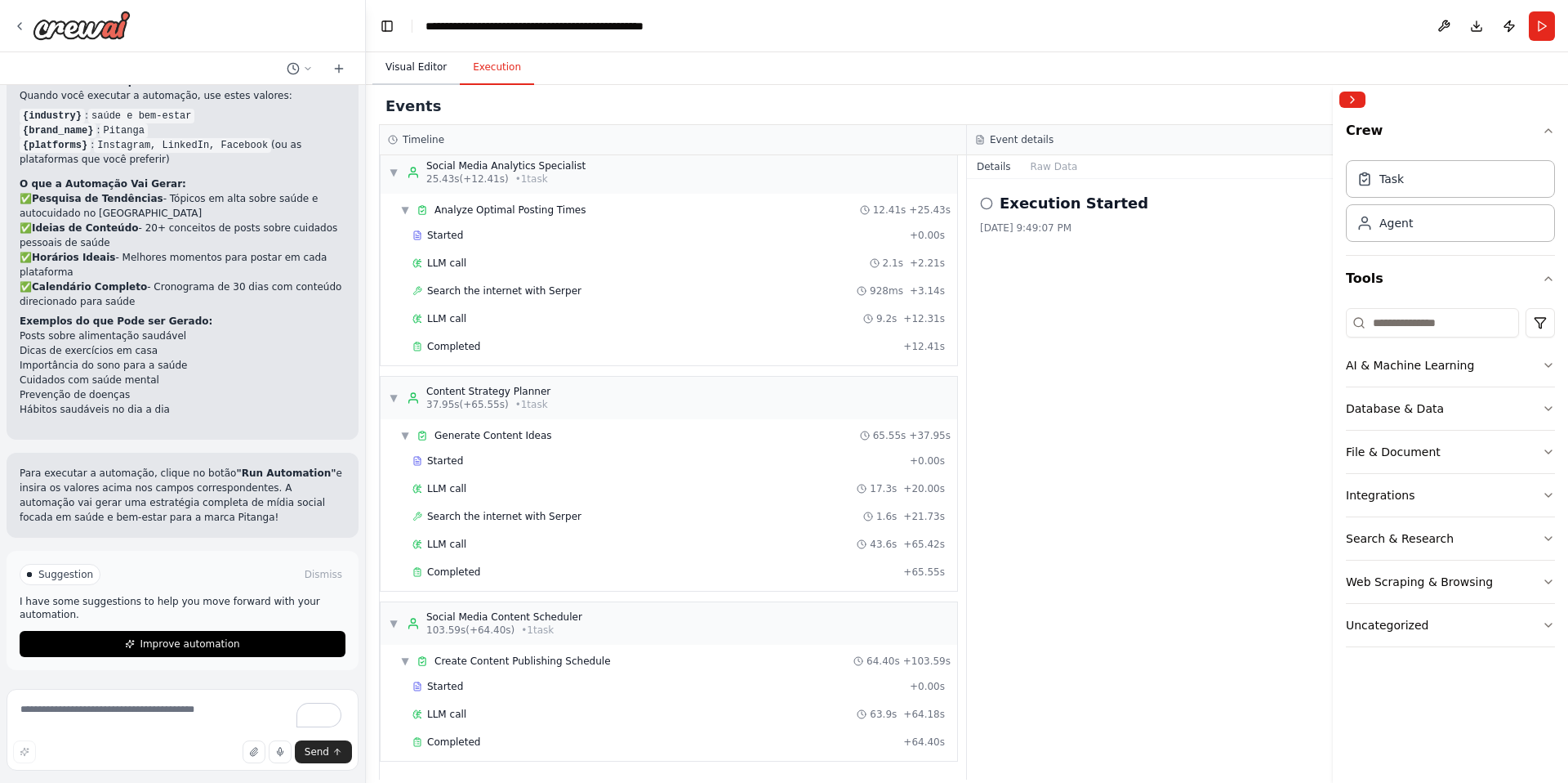
click at [427, 57] on button "Visual Editor" at bounding box center [416, 68] width 87 height 35
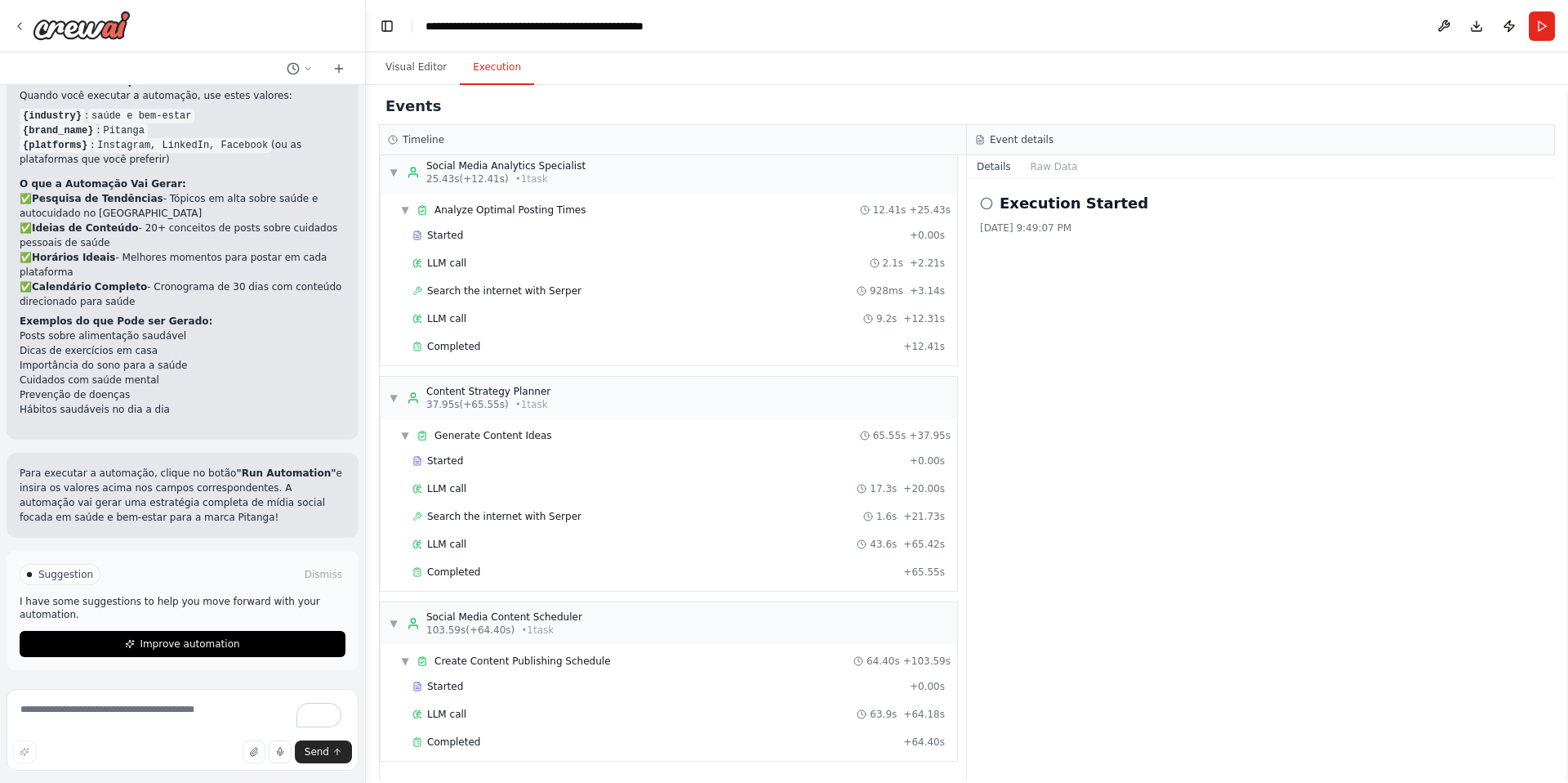
click at [485, 61] on button "Execution" at bounding box center [497, 68] width 75 height 35
click at [469, 737] on span "Completed" at bounding box center [454, 742] width 53 height 13
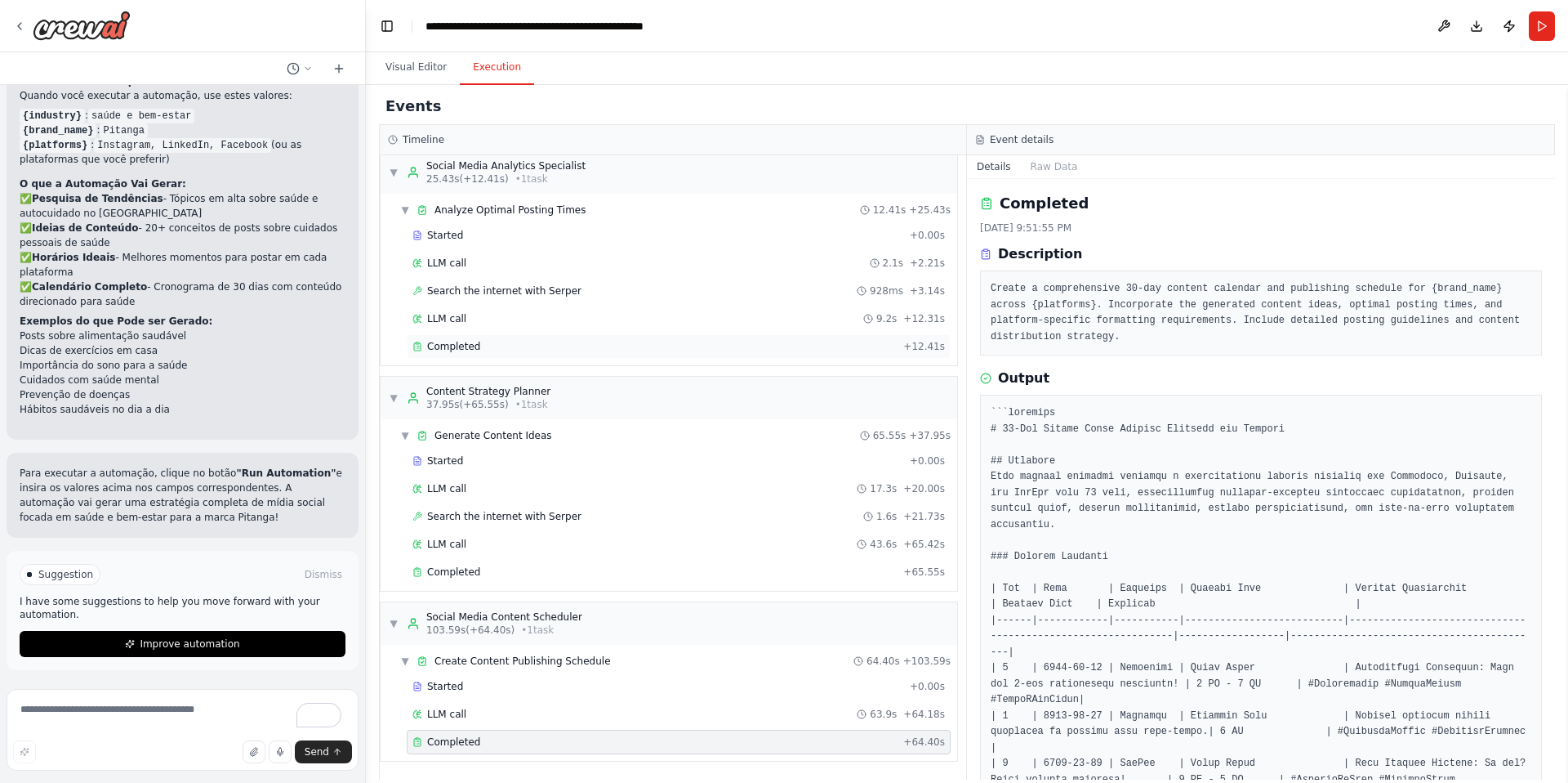
click at [508, 352] on div "Completed" at bounding box center [655, 346] width 485 height 13
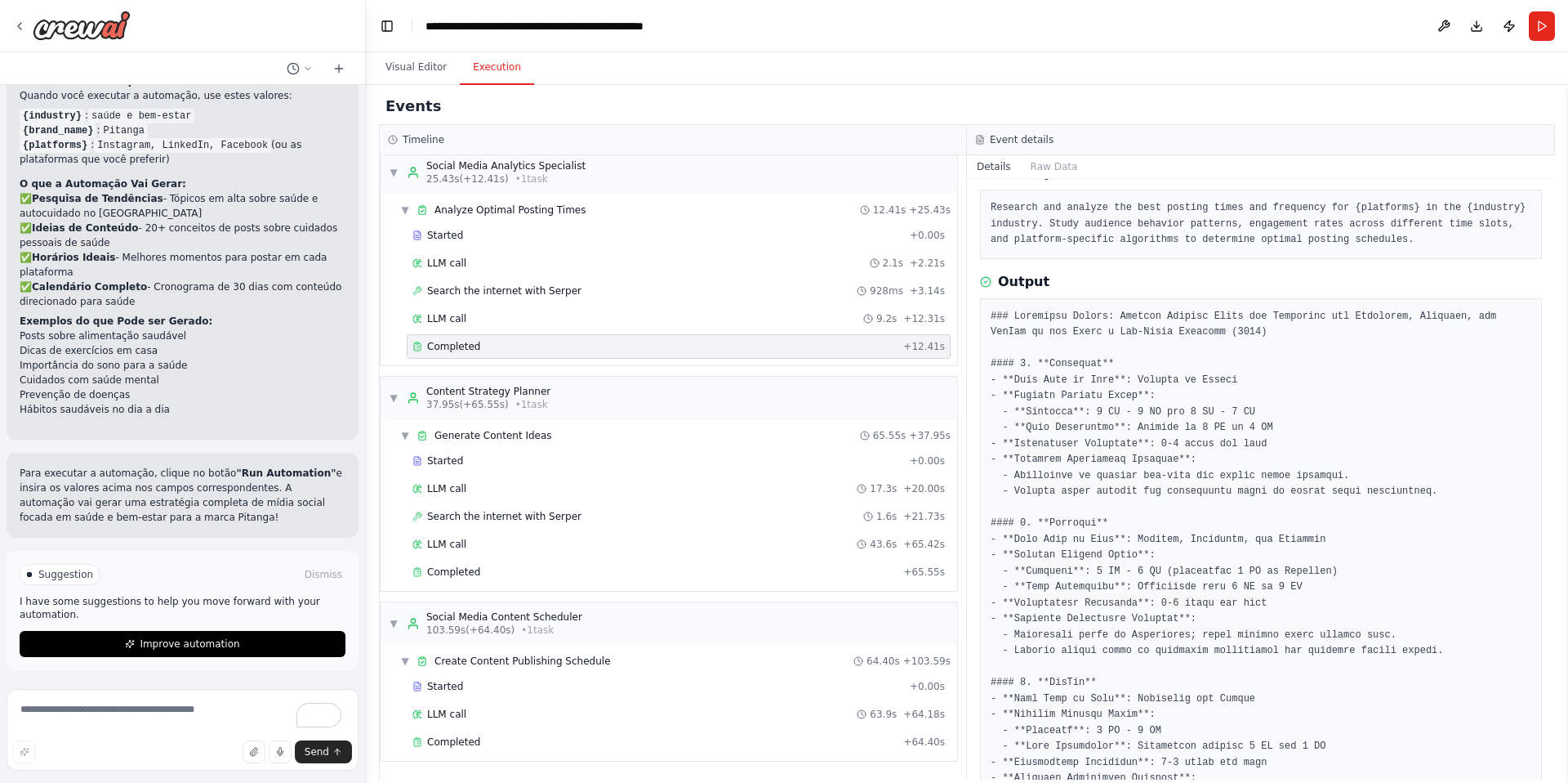
scroll to position [83, 0]
click at [583, 581] on div "Completed + 65.55s" at bounding box center [678, 572] width 544 height 25
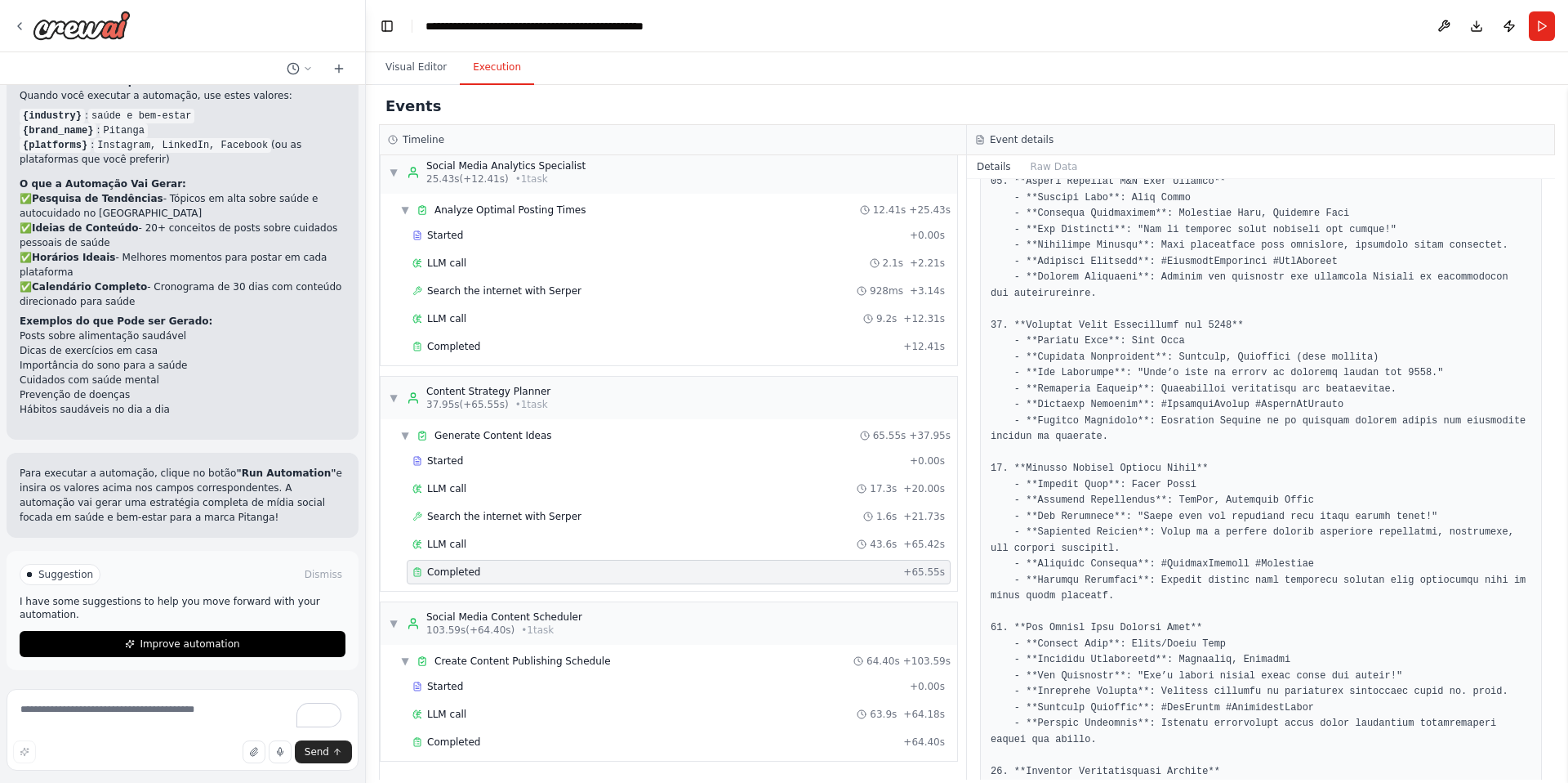
scroll to position [2690, 0]
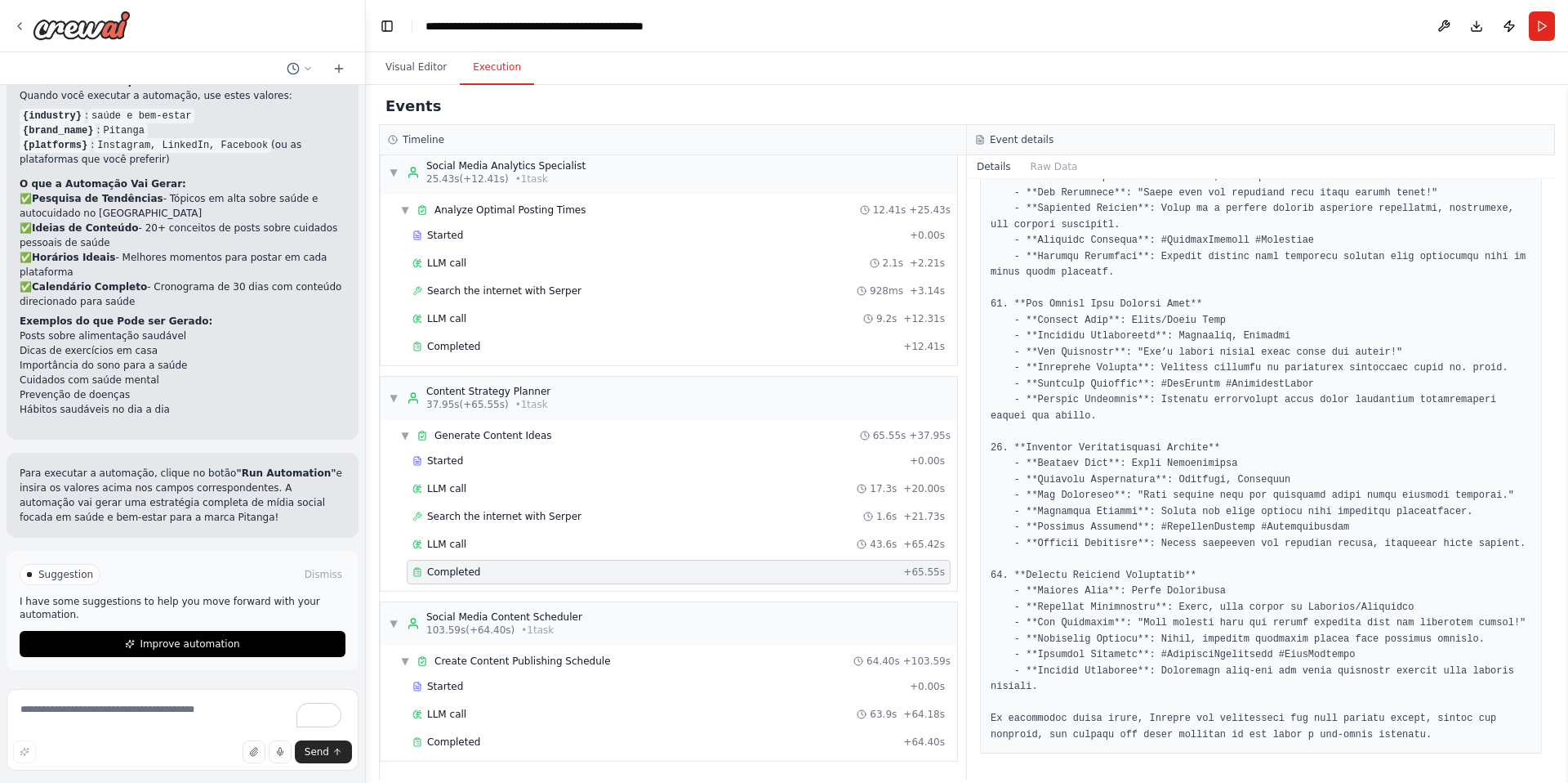
click at [80, 727] on textarea "To enrich screen reader interactions, please activate Accessibility in Grammarl…" at bounding box center [182, 730] width 352 height 82
type textarea "**********"
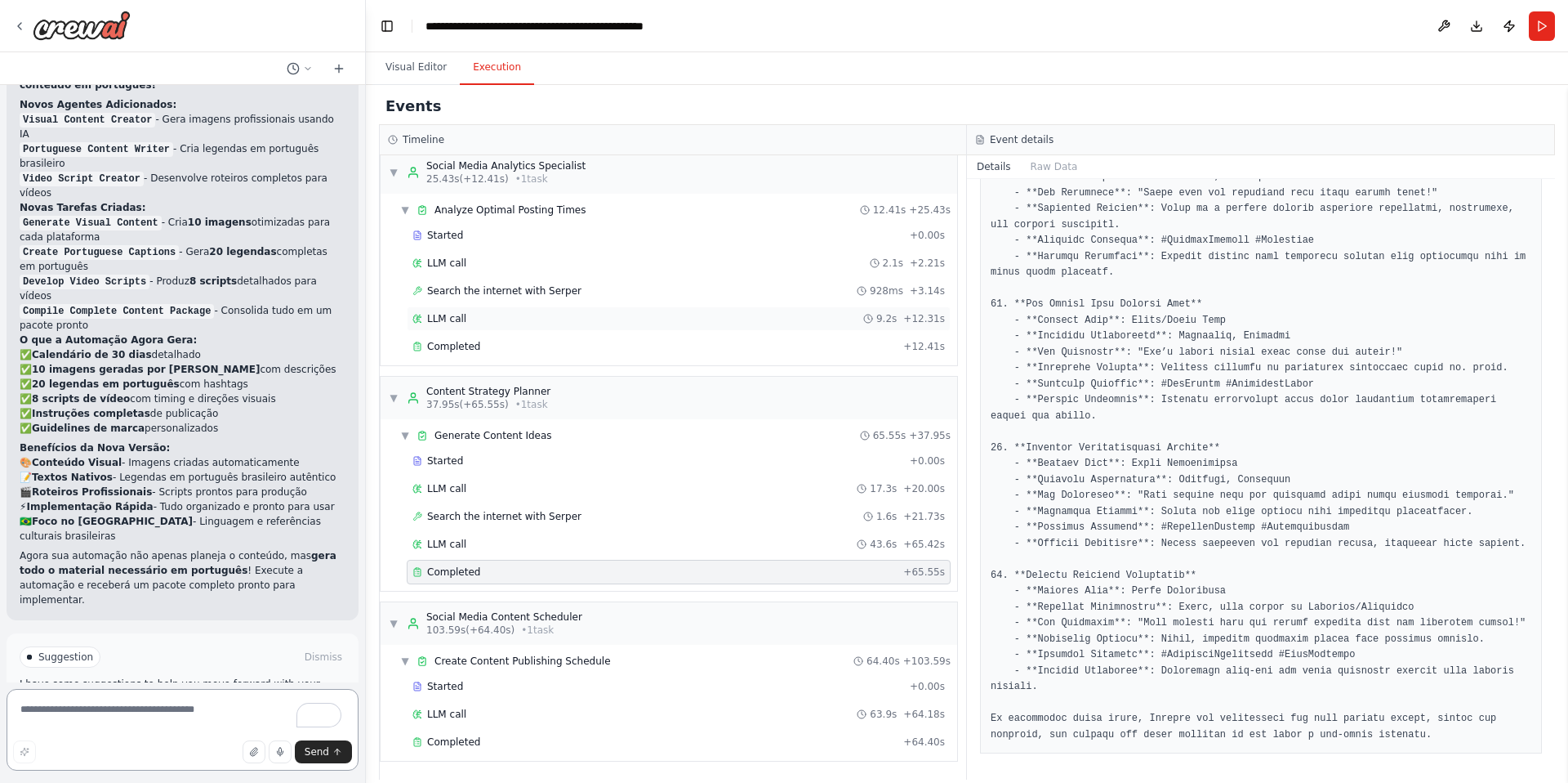
scroll to position [3467, 0]
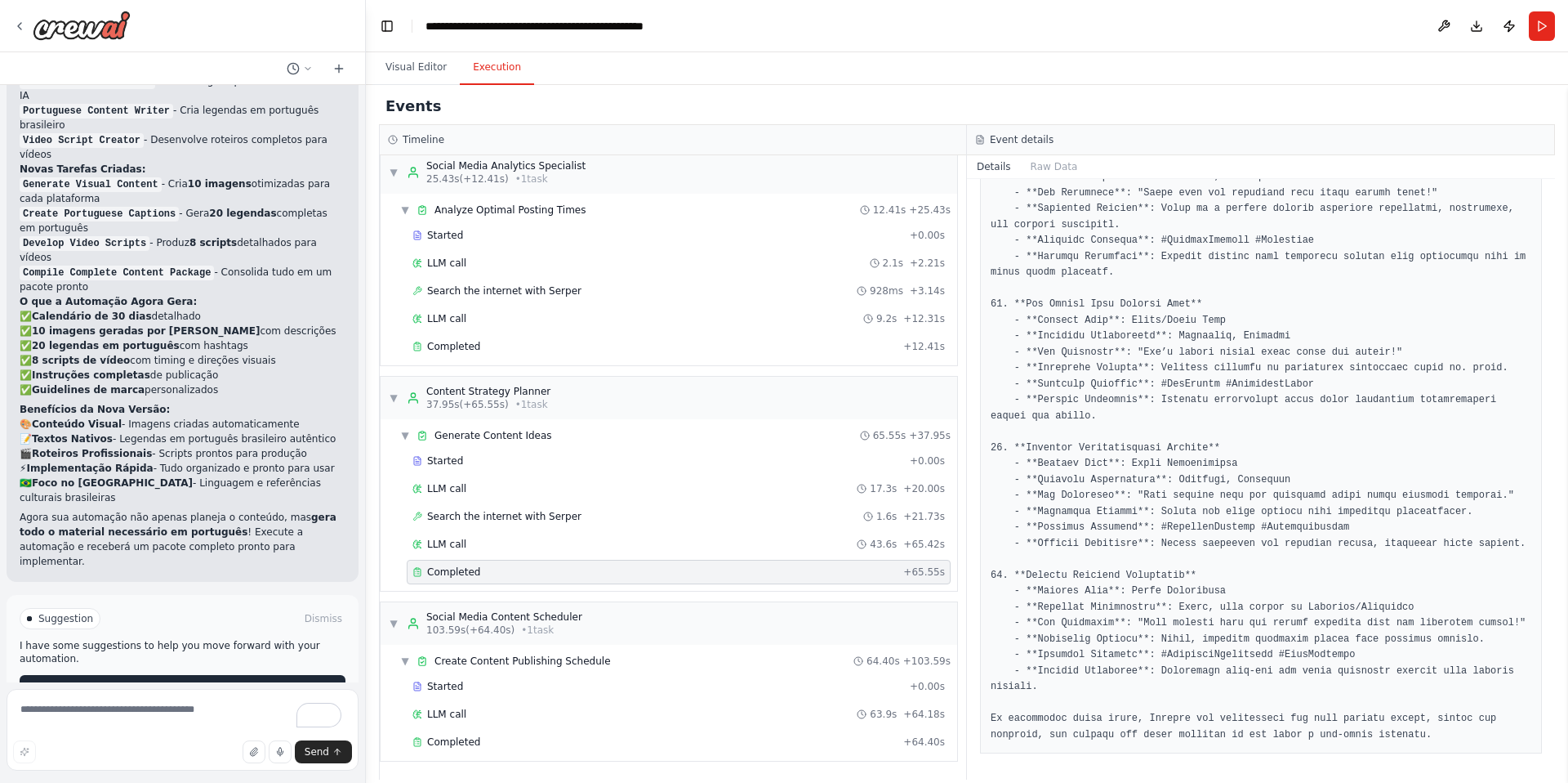
click at [180, 682] on span "Run Automation" at bounding box center [190, 688] width 79 height 13
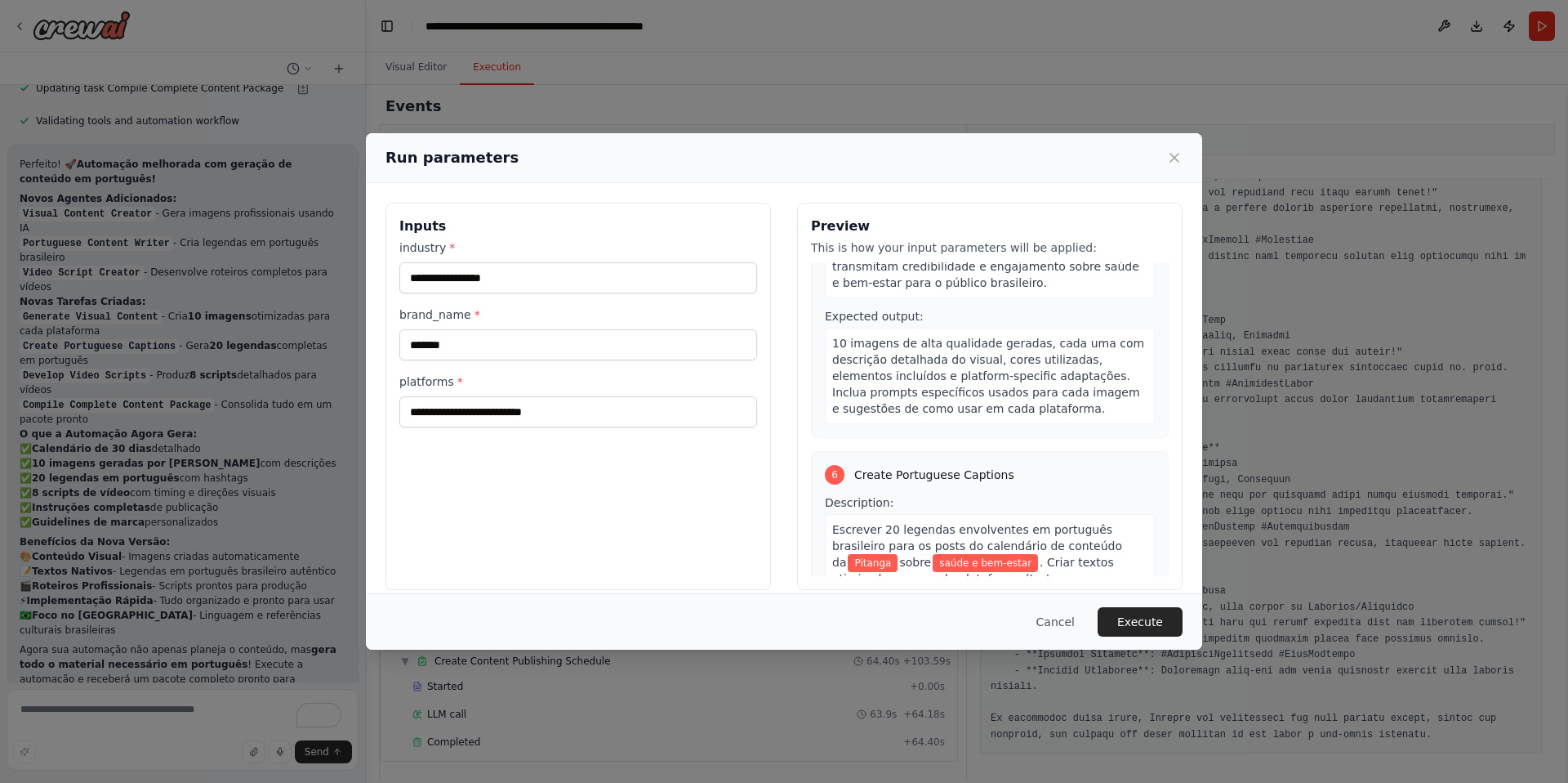
scroll to position [1567, 0]
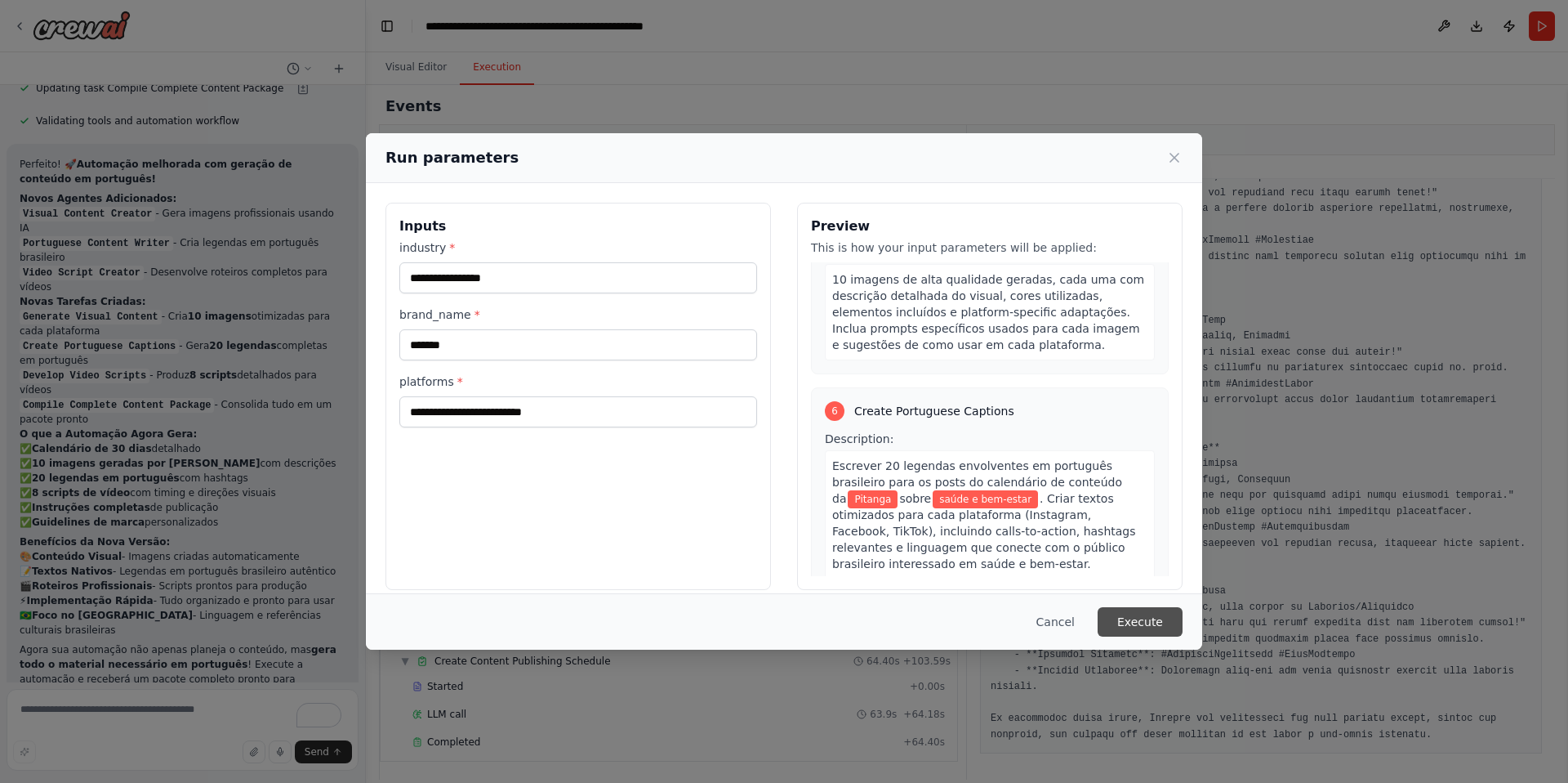
click at [1146, 633] on button "Execute" at bounding box center [1140, 622] width 85 height 29
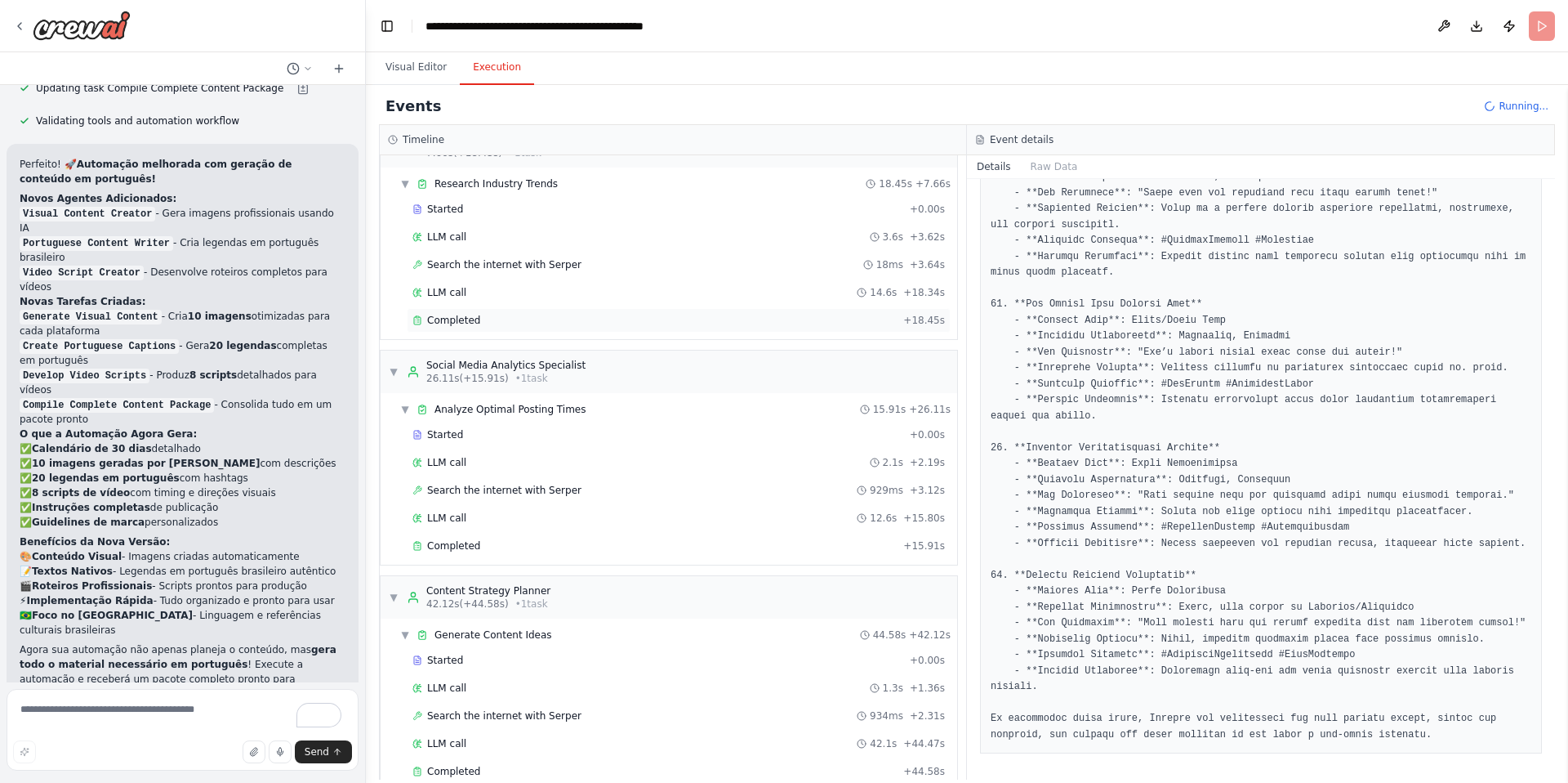
scroll to position [0, 0]
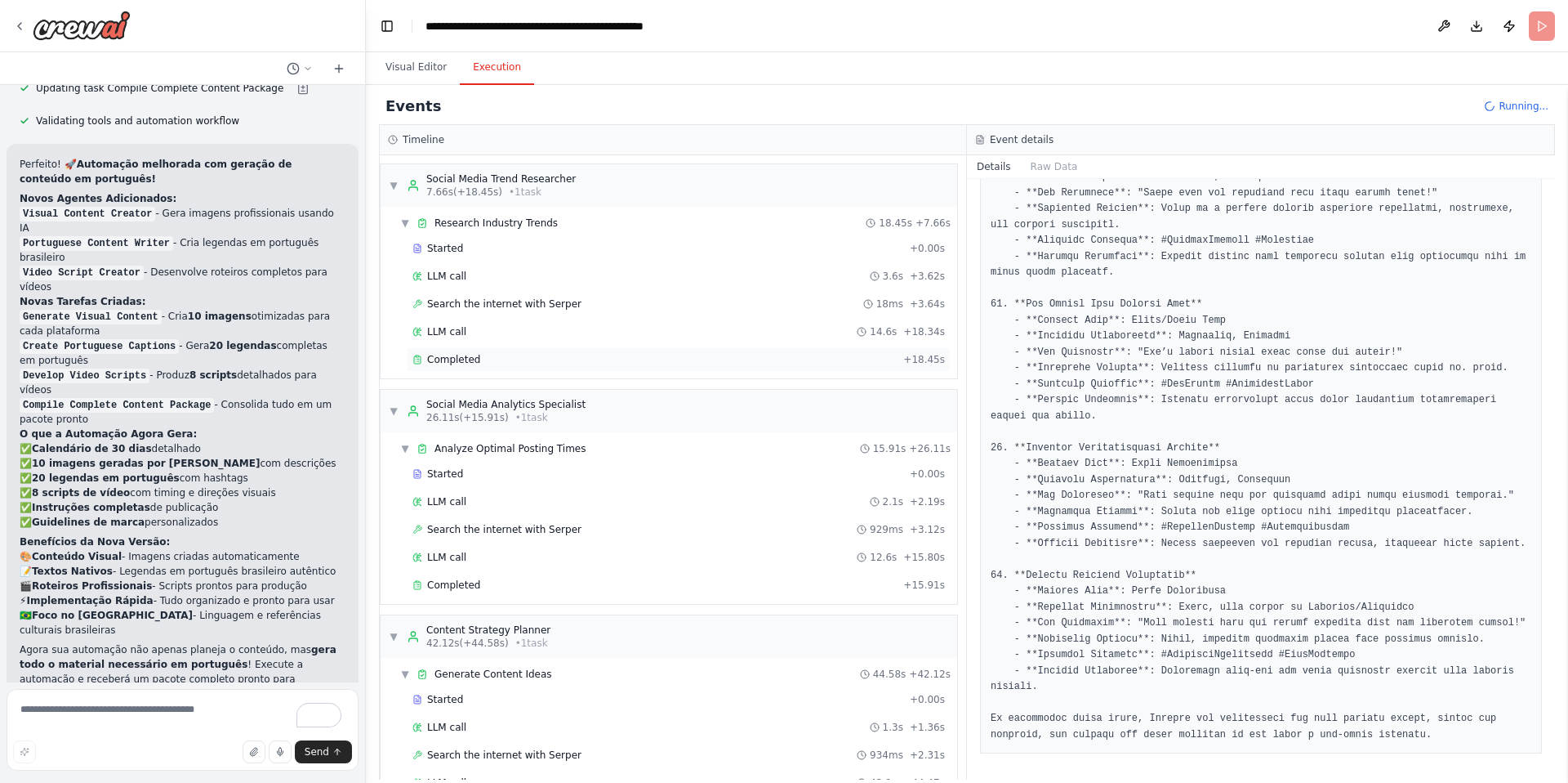
click at [785, 366] on div "Completed" at bounding box center [655, 359] width 485 height 13
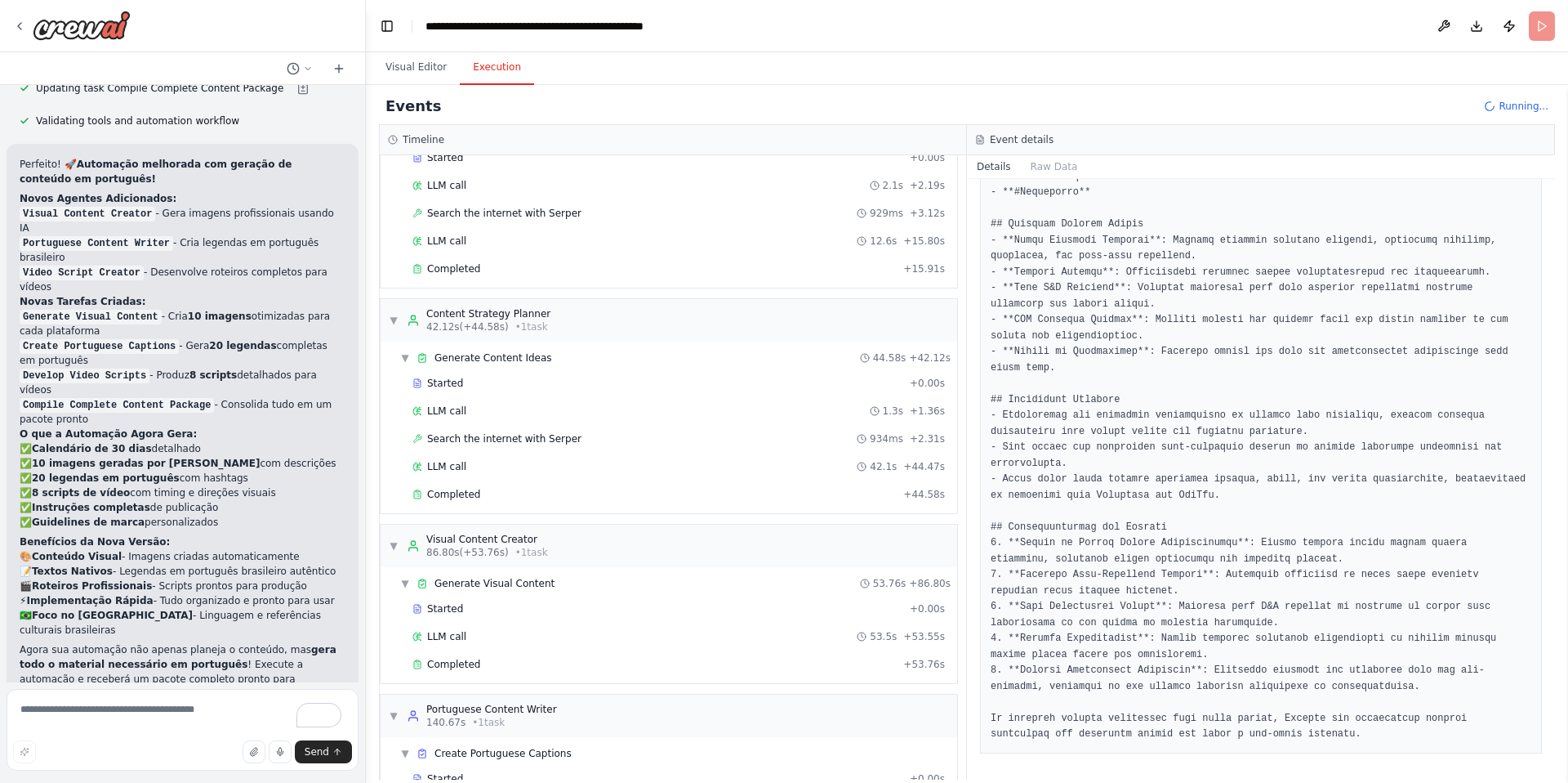
scroll to position [381, 0]
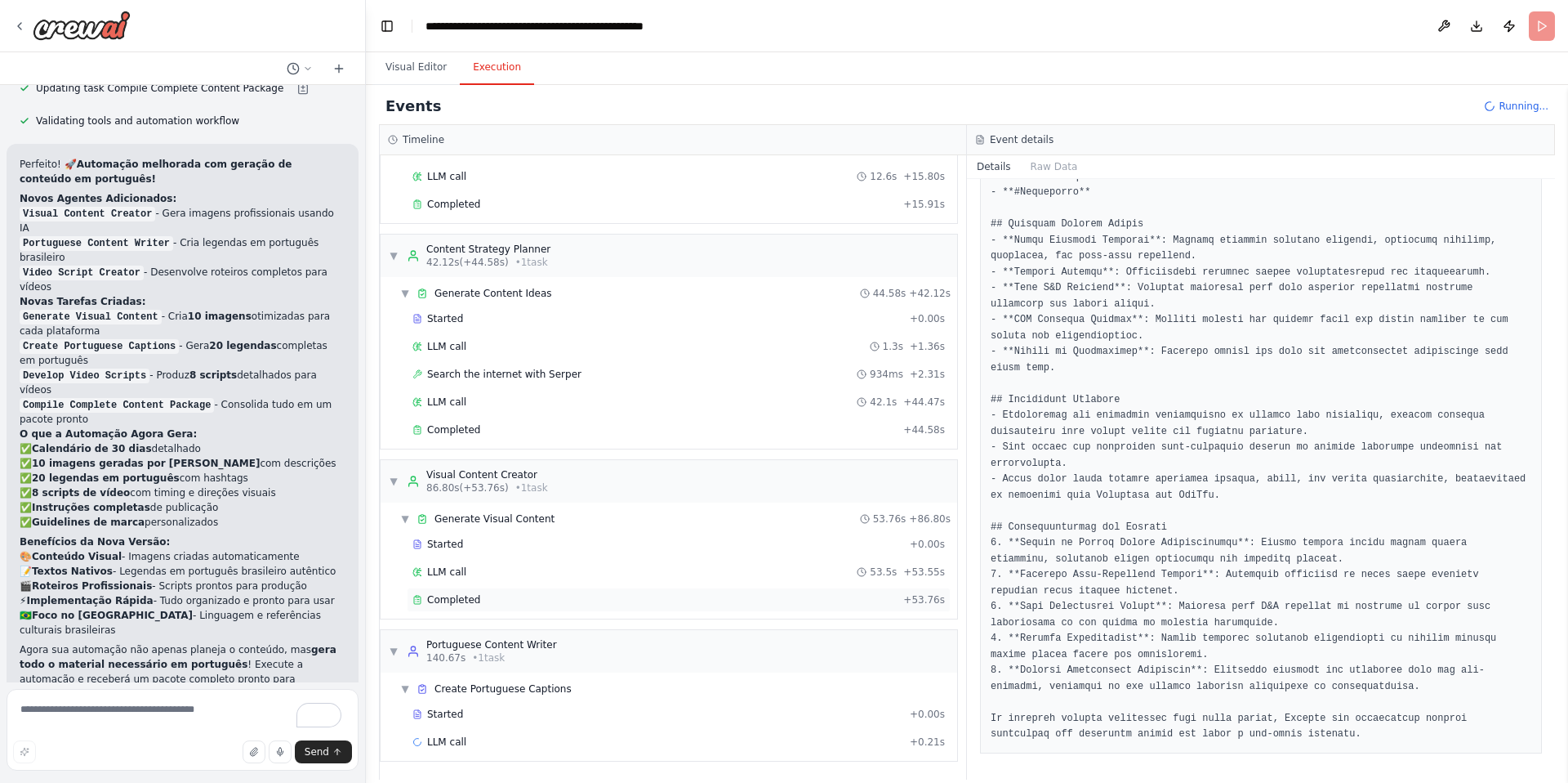
click at [468, 598] on span "Completed" at bounding box center [454, 600] width 53 height 13
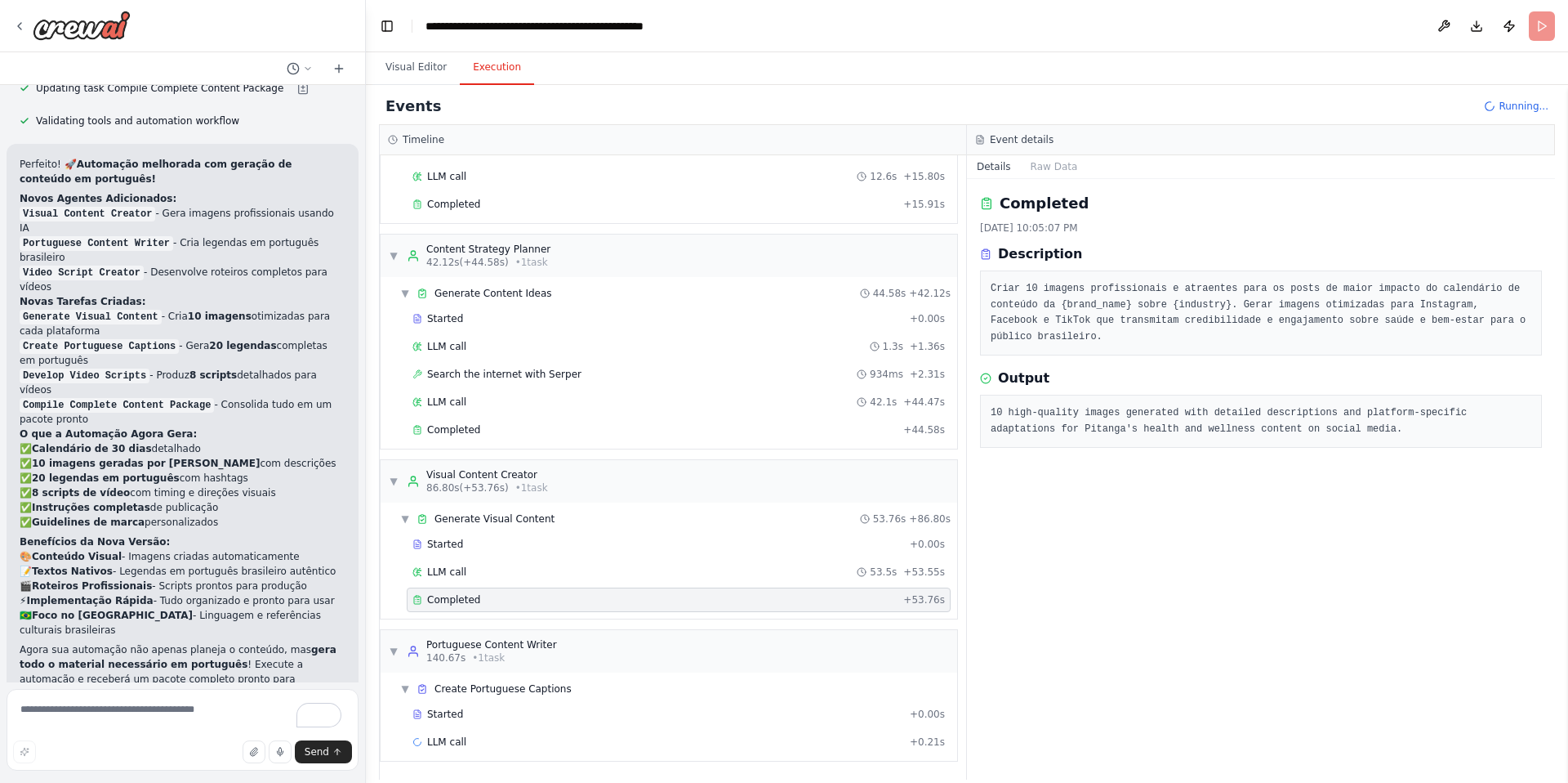
scroll to position [0, 0]
click at [1227, 427] on pre "10 high-quality images generated with detailed descriptions and platform-specif…" at bounding box center [1260, 421] width 540 height 32
click at [1468, 50] on header "**********" at bounding box center [968, 26] width 1203 height 52
click at [1478, 30] on button "Download" at bounding box center [1477, 26] width 26 height 29
click at [430, 67] on button "Visual Editor" at bounding box center [416, 68] width 87 height 35
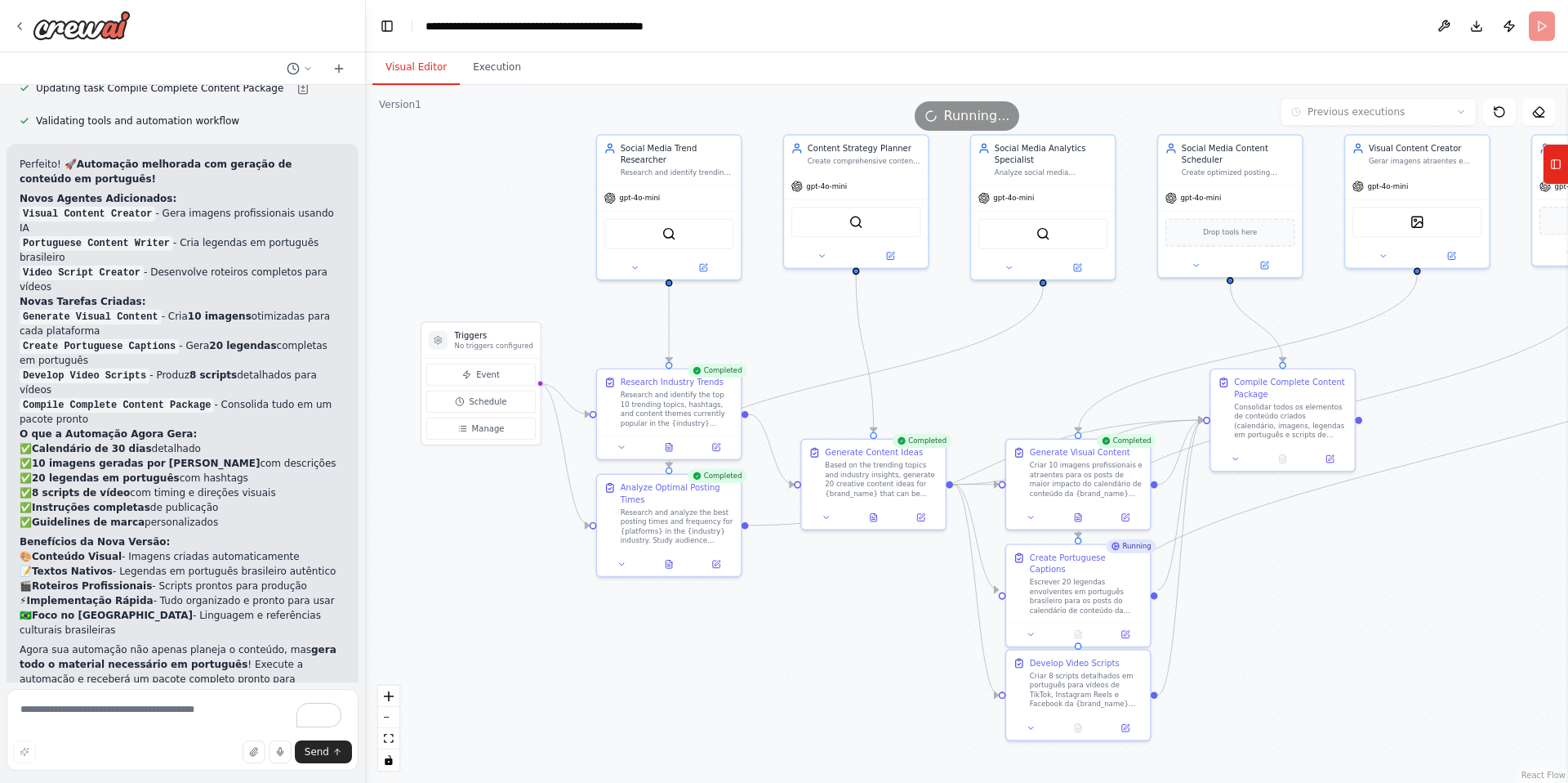
drag, startPoint x: 687, startPoint y: 237, endPoint x: 589, endPoint y: 256, distance: 99.8
click at [405, 242] on div ".deletable-edge-delete-btn { width: 20px; height: 20px; border: 0px solid #ffff…" at bounding box center [968, 434] width 1203 height 698
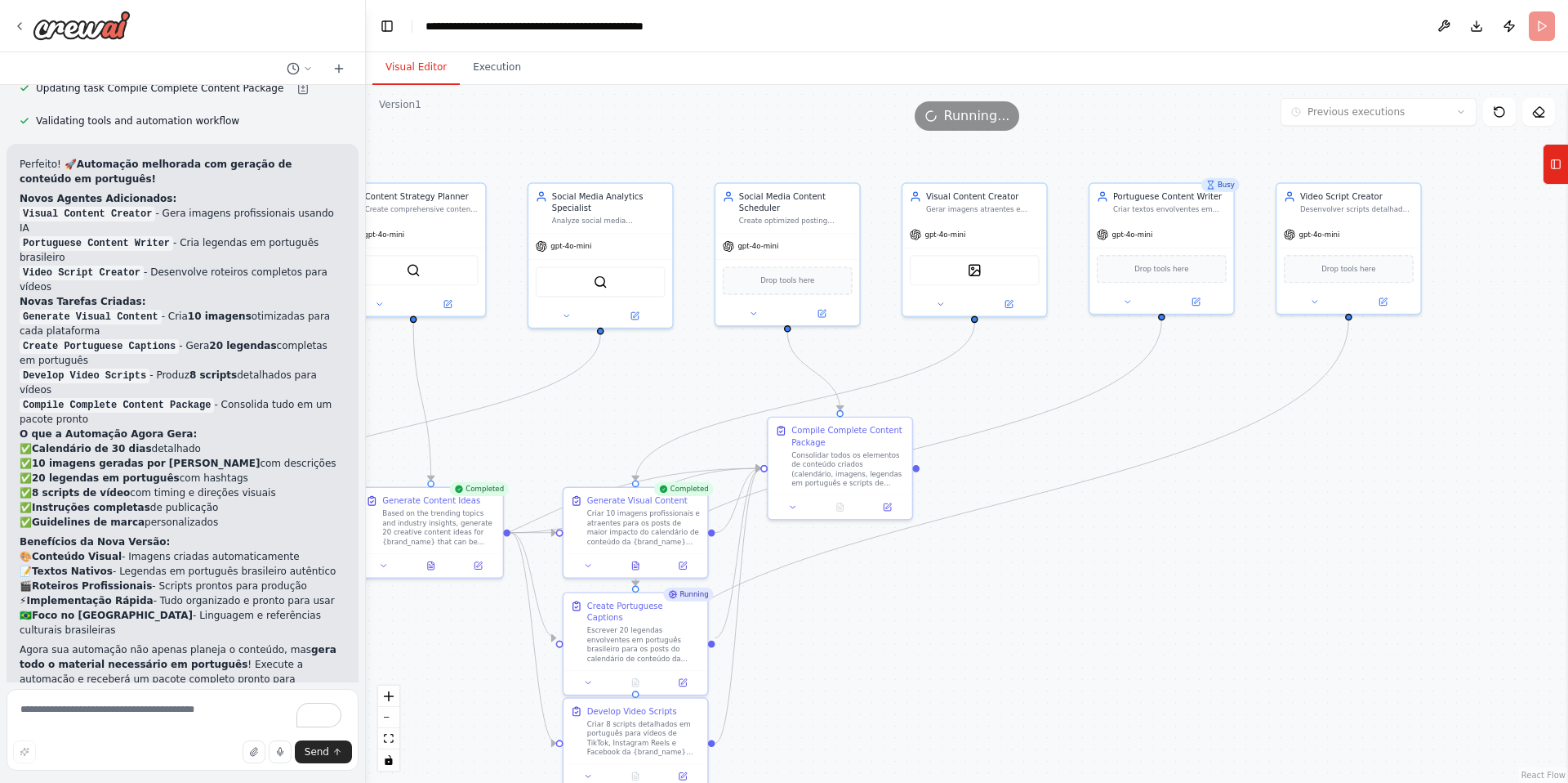
drag, startPoint x: 1343, startPoint y: 596, endPoint x: 900, endPoint y: 644, distance: 445.6
click at [900, 644] on div ".deletable-edge-delete-btn { width: 20px; height: 20px; border: 0px solid #ffff…" at bounding box center [968, 434] width 1203 height 698
click at [1558, 160] on icon at bounding box center [1556, 164] width 12 height 26
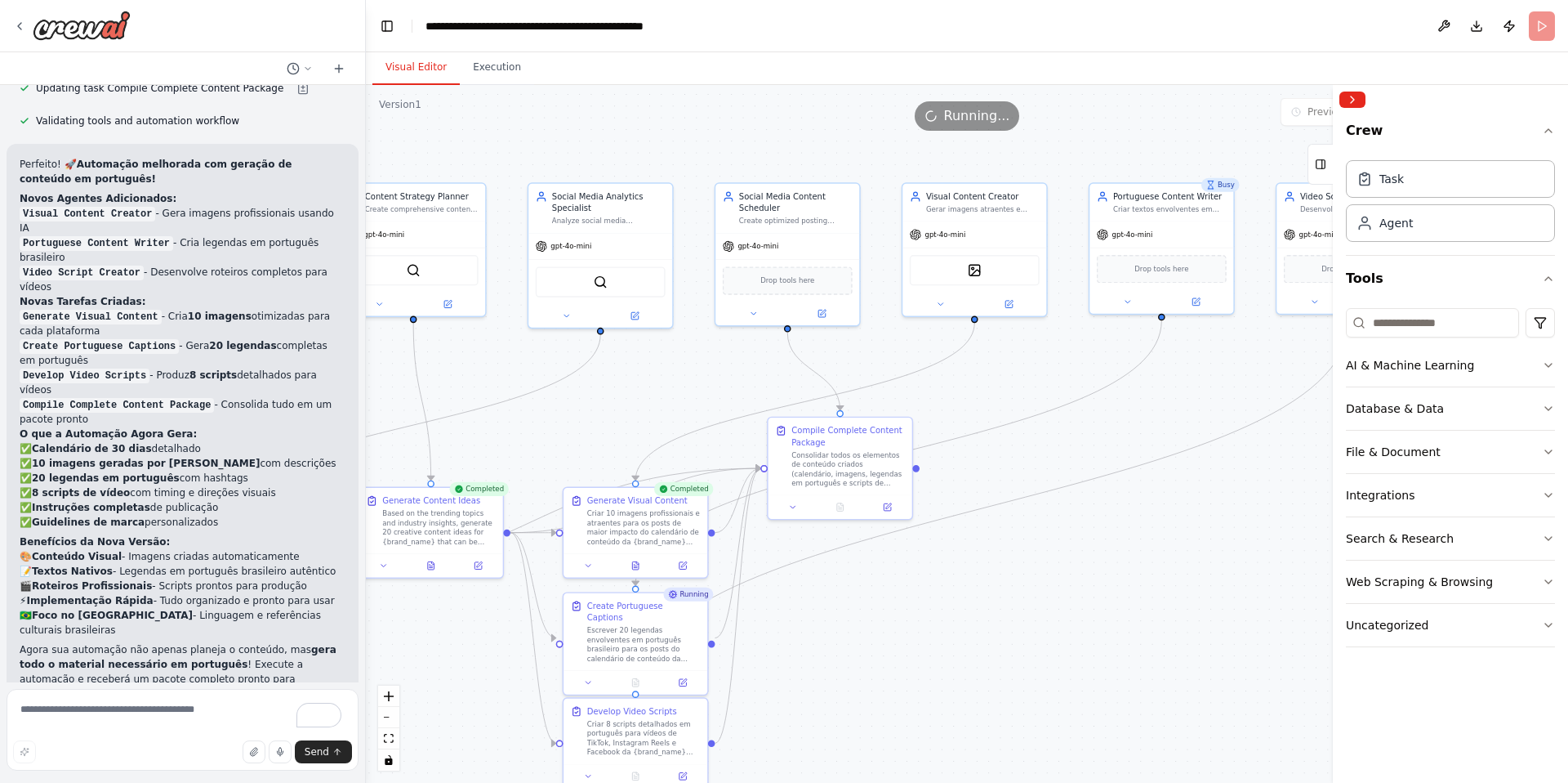
click at [1229, 59] on div "Visual Editor Execution" at bounding box center [968, 68] width 1203 height 33
click at [1390, 440] on button "File & Document" at bounding box center [1450, 451] width 210 height 43
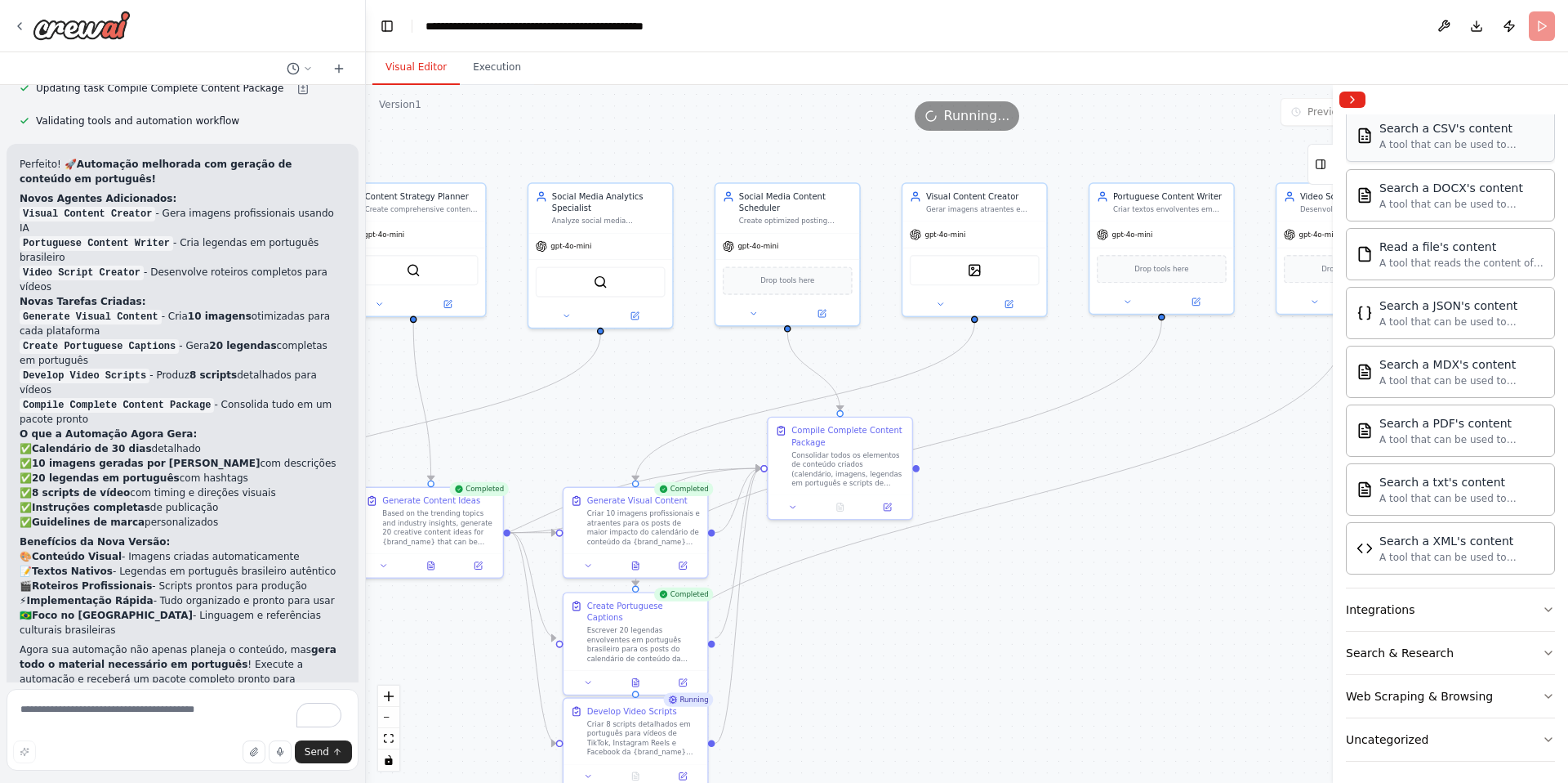
scroll to position [375, 0]
click at [484, 75] on button "Execution" at bounding box center [497, 68] width 75 height 35
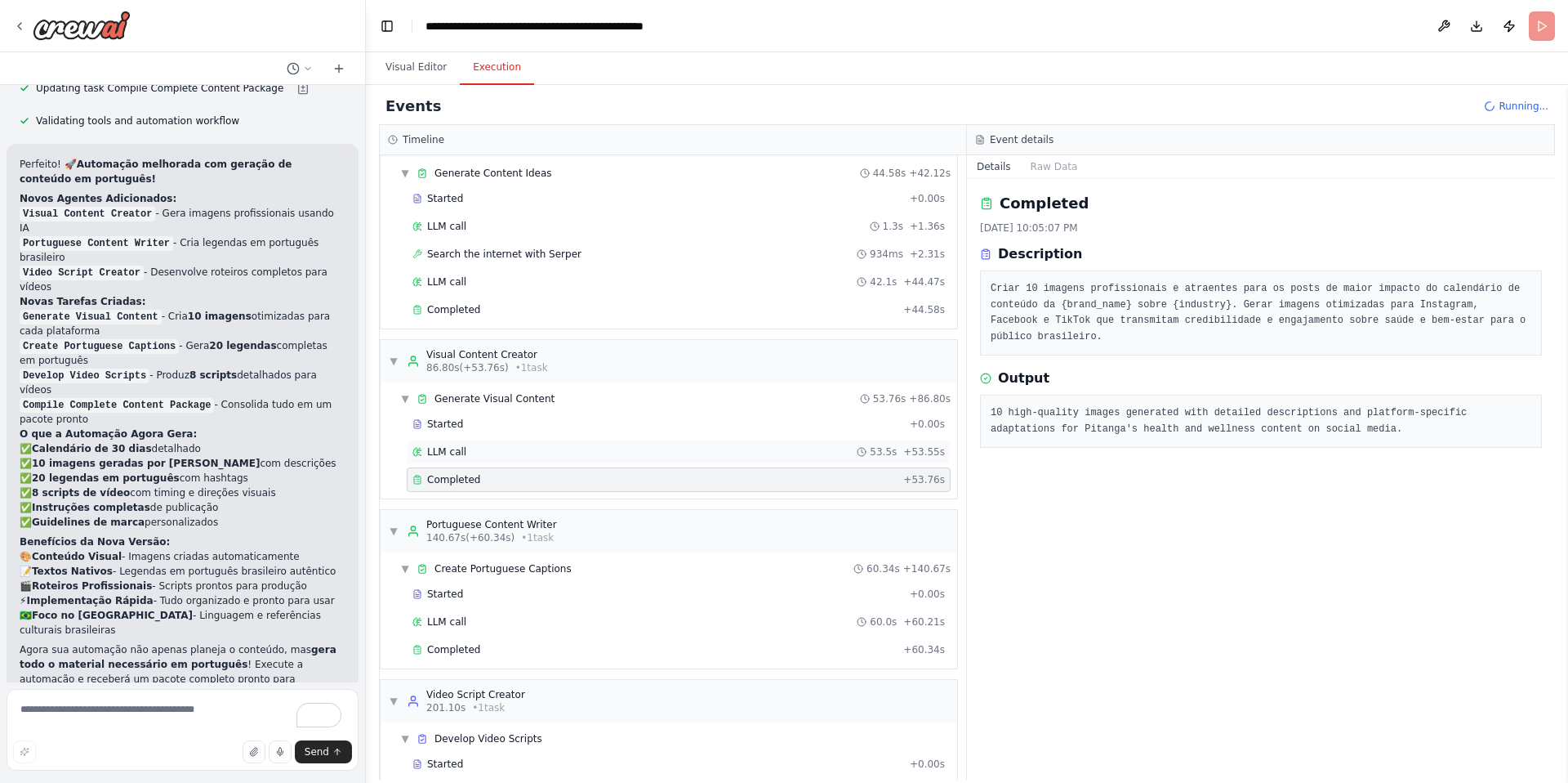
scroll to position [499, 0]
click at [1010, 418] on pre "10 high-quality images generated with detailed descriptions and platform-specif…" at bounding box center [1260, 421] width 540 height 32
click at [733, 486] on div "Completed" at bounding box center [655, 482] width 485 height 13
click at [538, 444] on div "LLM call 53.5s + 53.55s" at bounding box center [678, 454] width 544 height 25
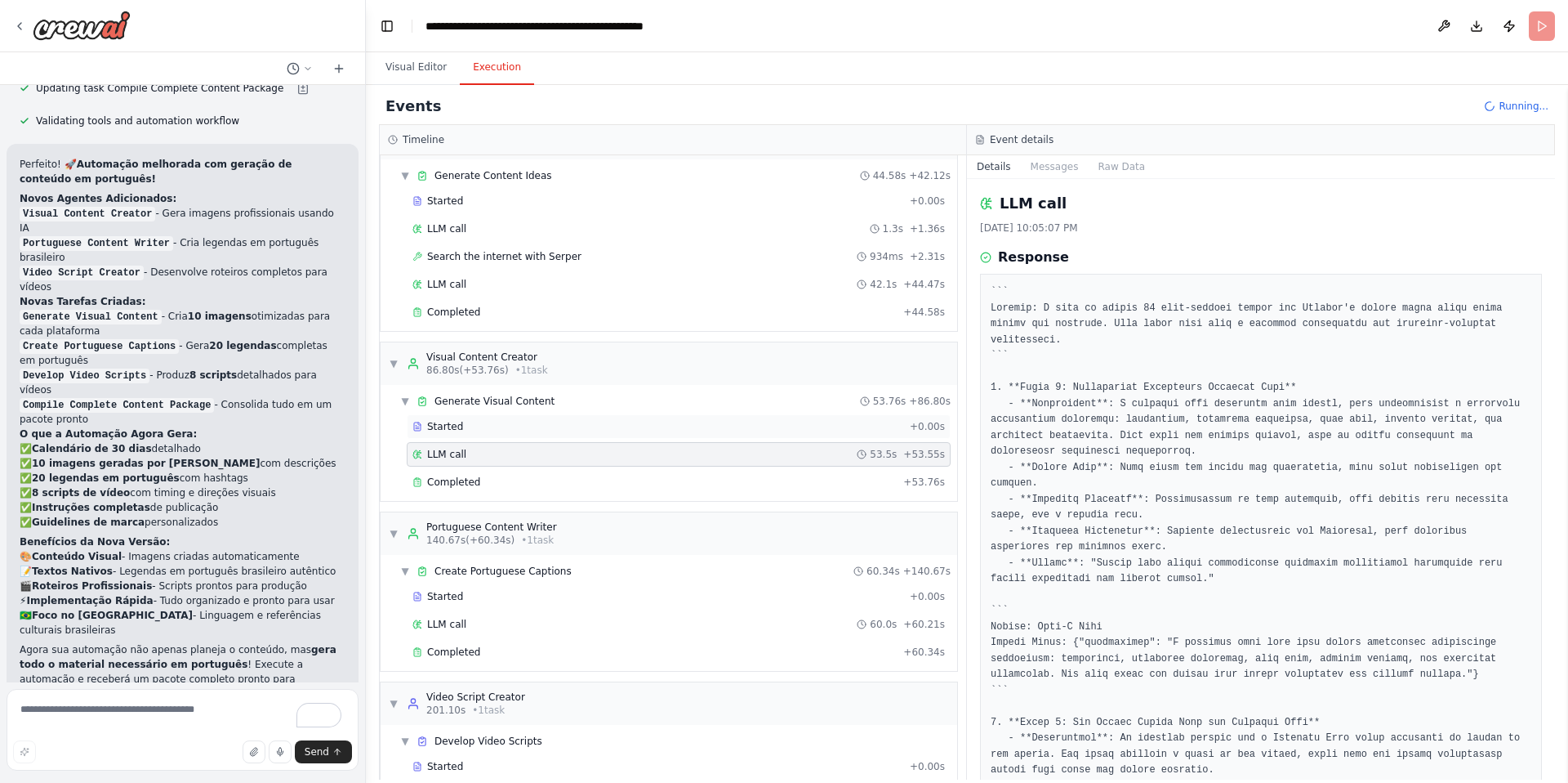
click at [477, 421] on div "Started" at bounding box center [658, 427] width 491 height 13
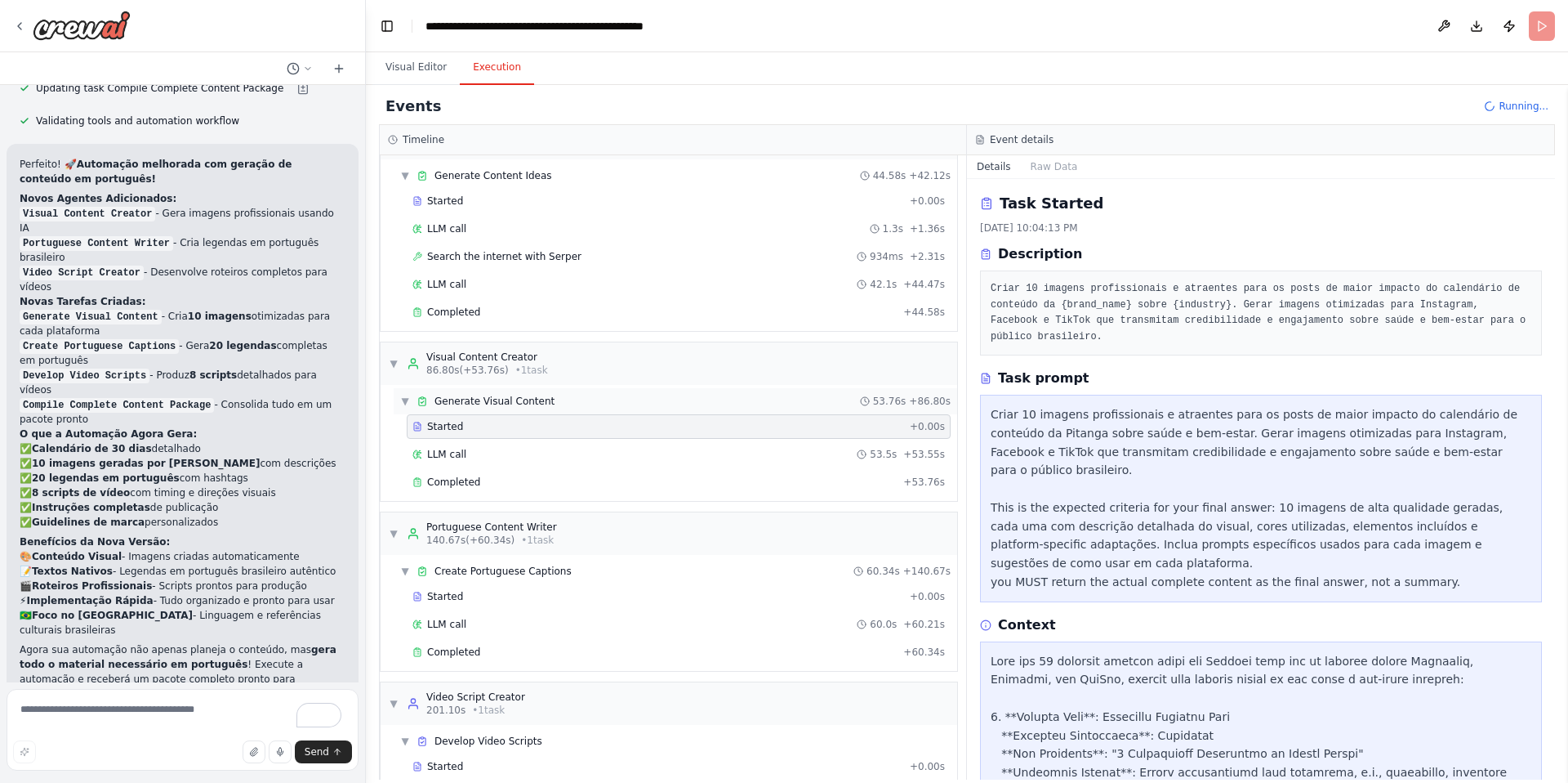
click at [525, 396] on span "Generate Visual Content" at bounding box center [495, 401] width 120 height 13
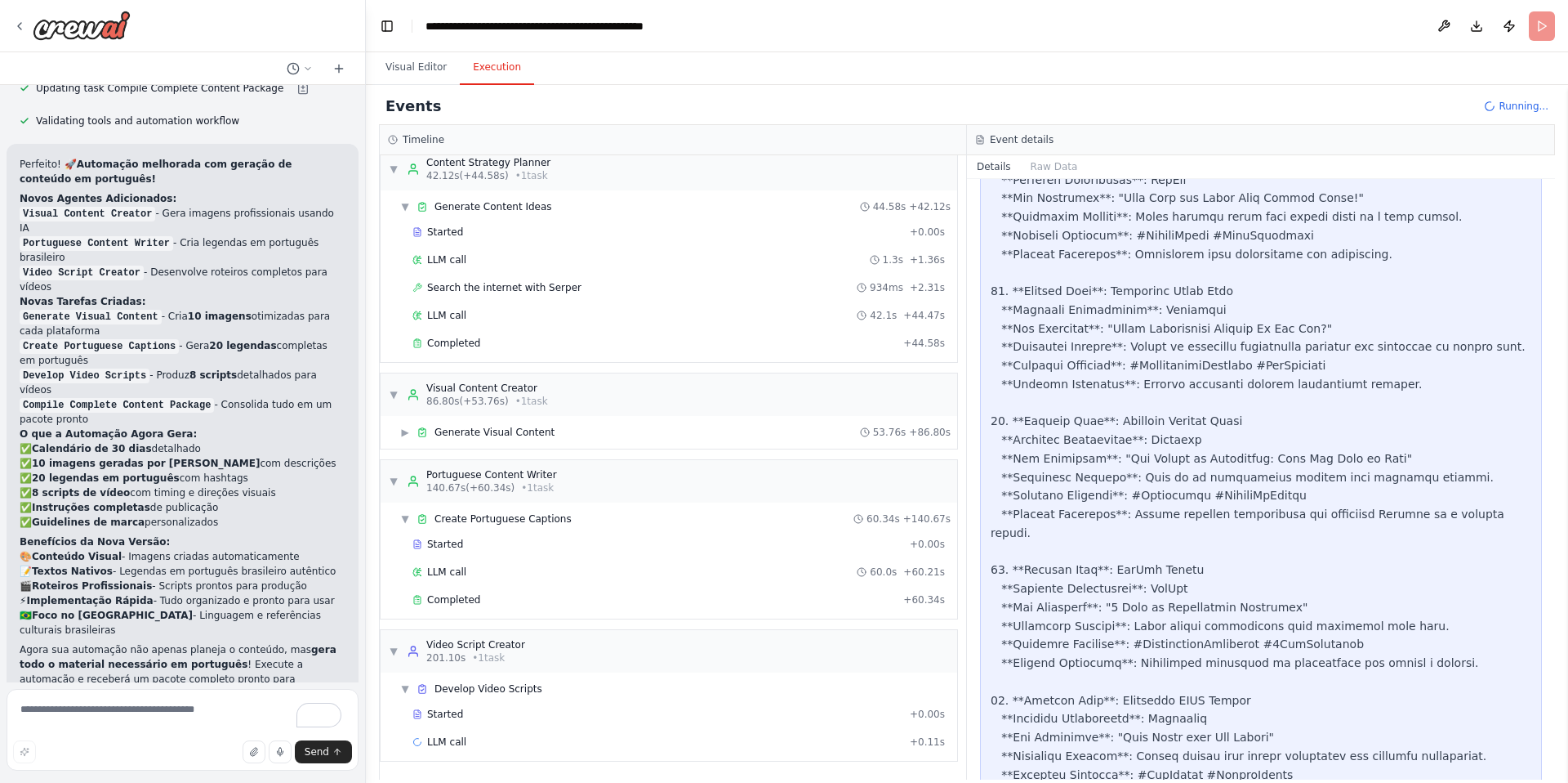
scroll to position [2604, 0]
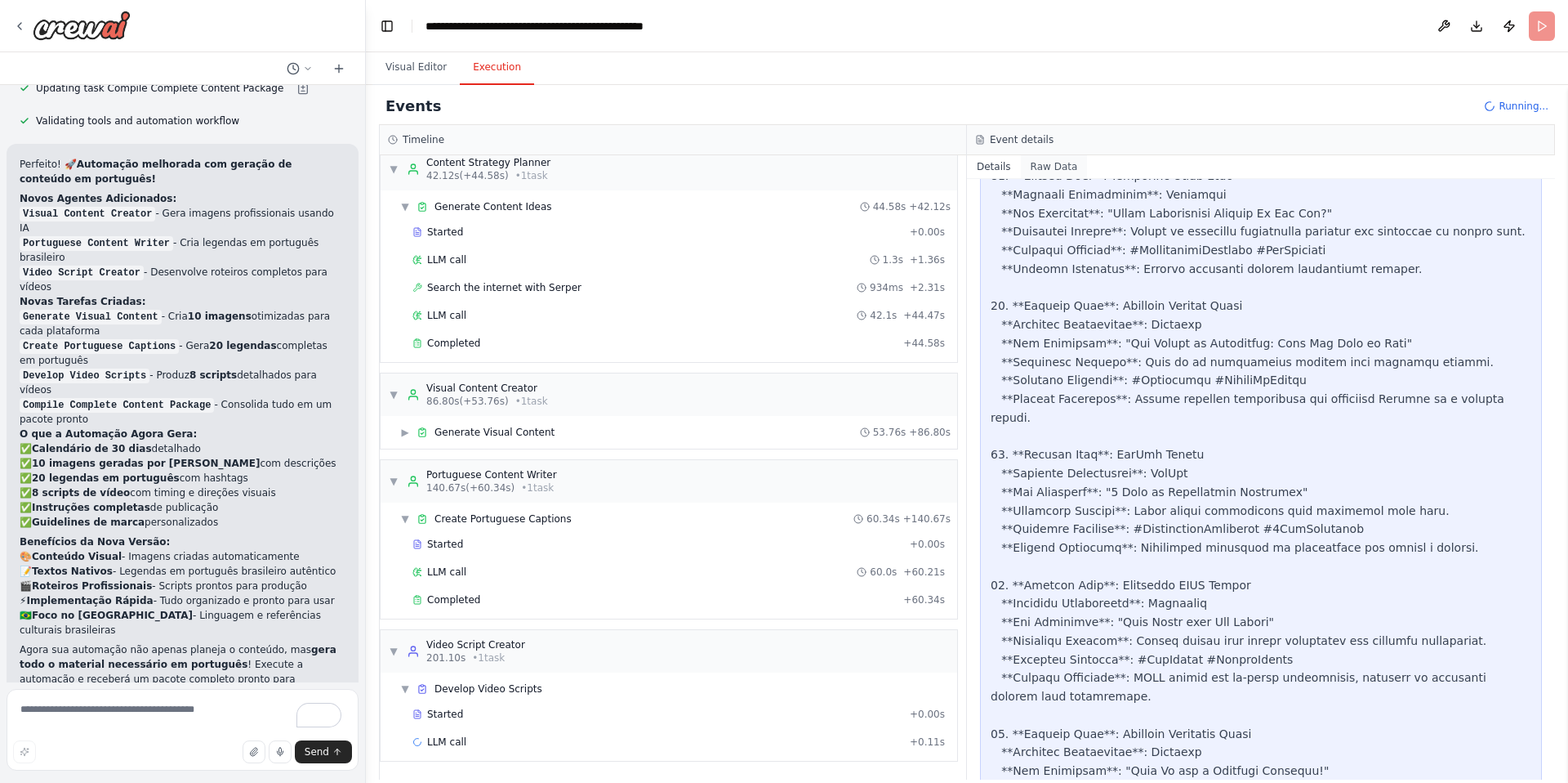
click at [1059, 162] on button "Raw Data" at bounding box center [1055, 166] width 67 height 23
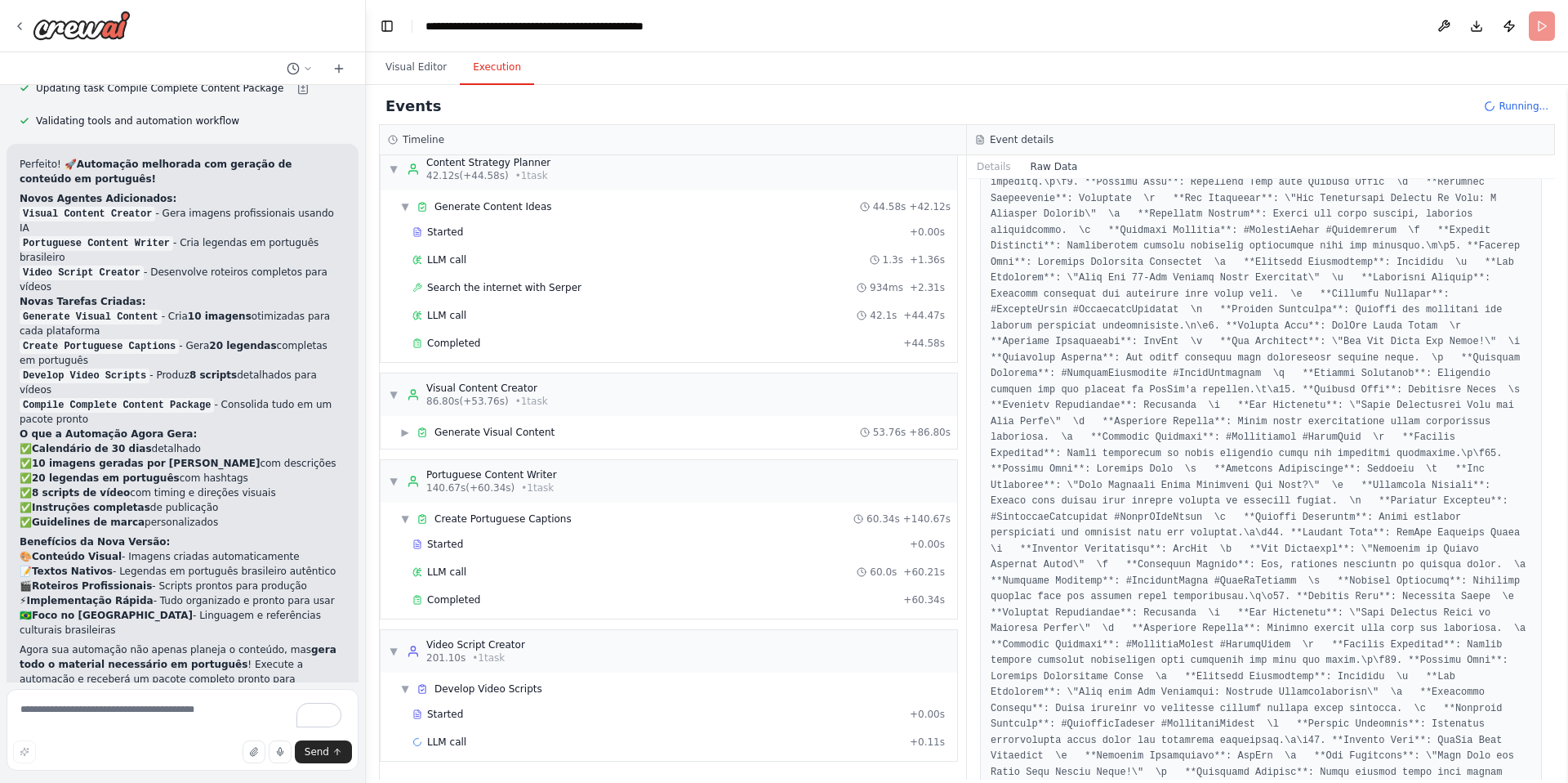
scroll to position [1180, 0]
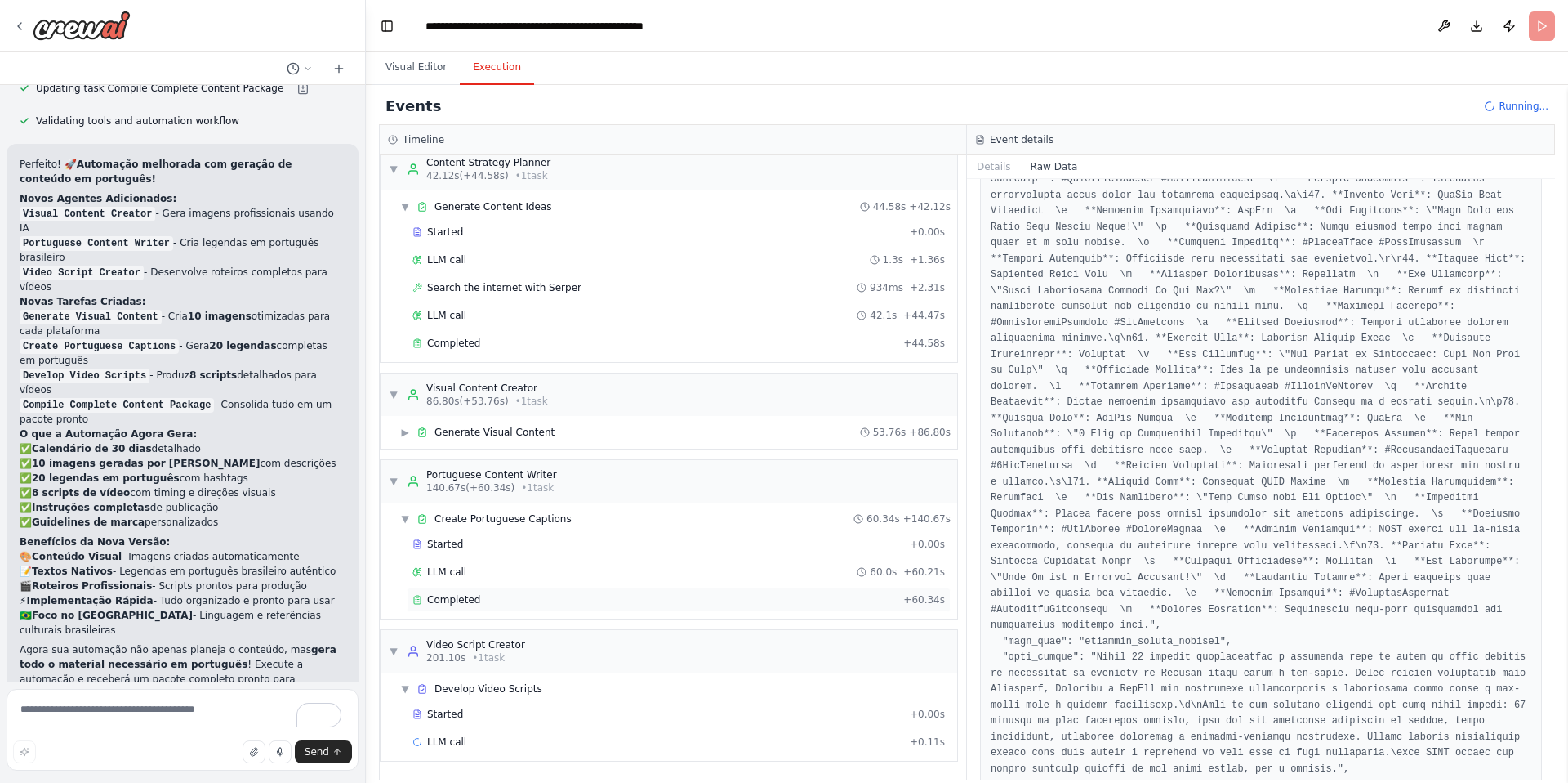
click at [496, 606] on div "Completed + 60.34s" at bounding box center [678, 600] width 544 height 25
